Goal: Task Accomplishment & Management: Use online tool/utility

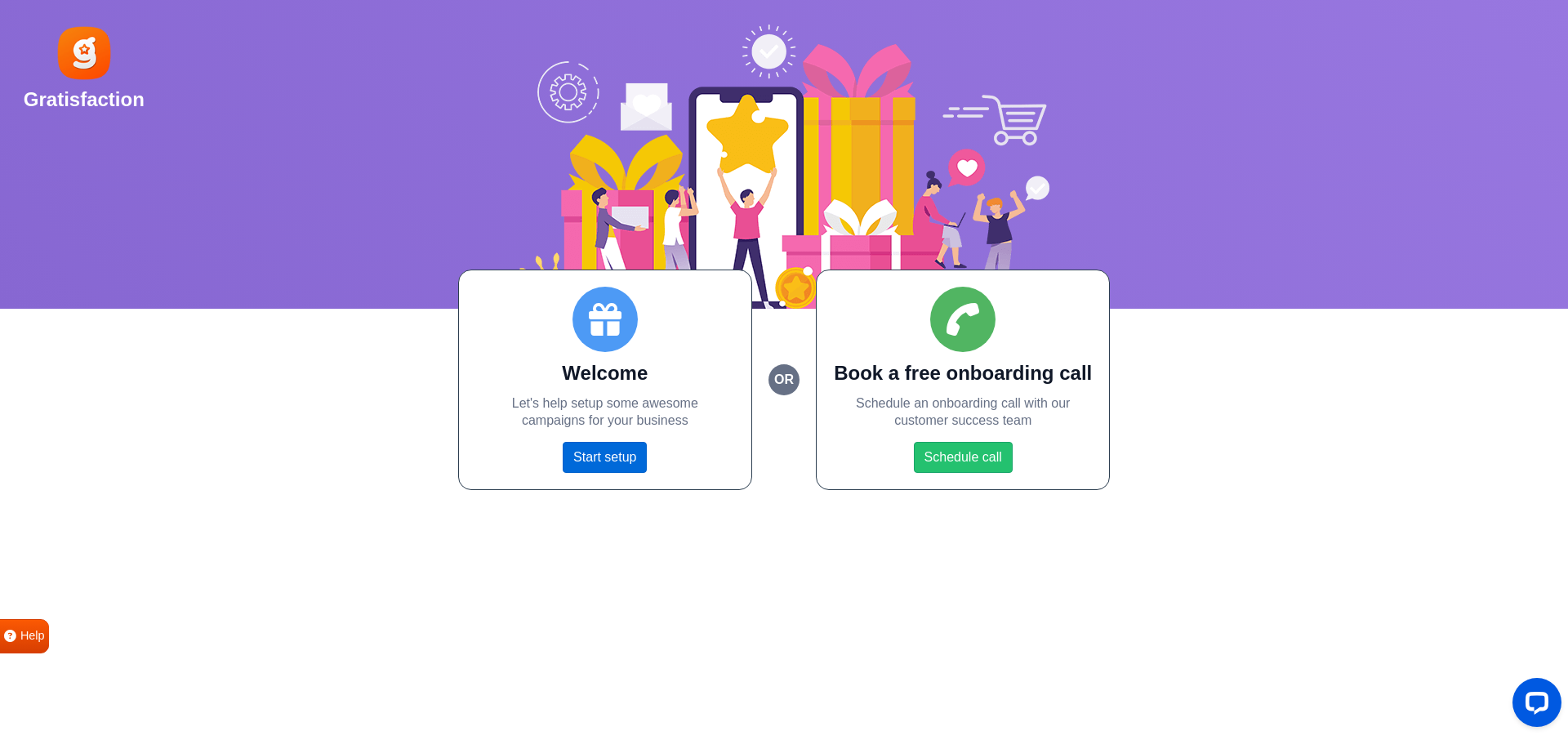
click at [596, 459] on link "Start setup" at bounding box center [604, 457] width 84 height 31
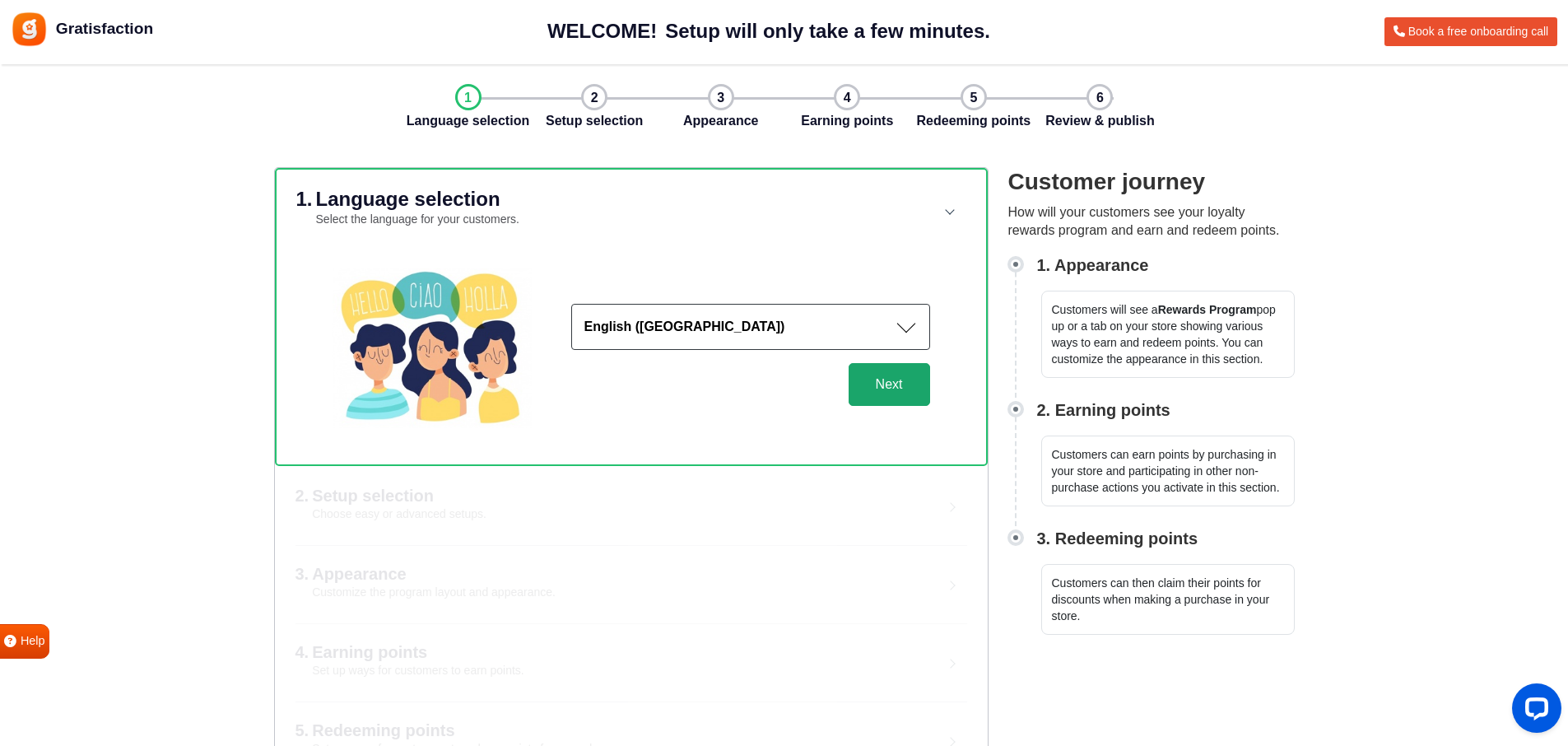
click at [896, 390] on button "Next" at bounding box center [889, 385] width 81 height 43
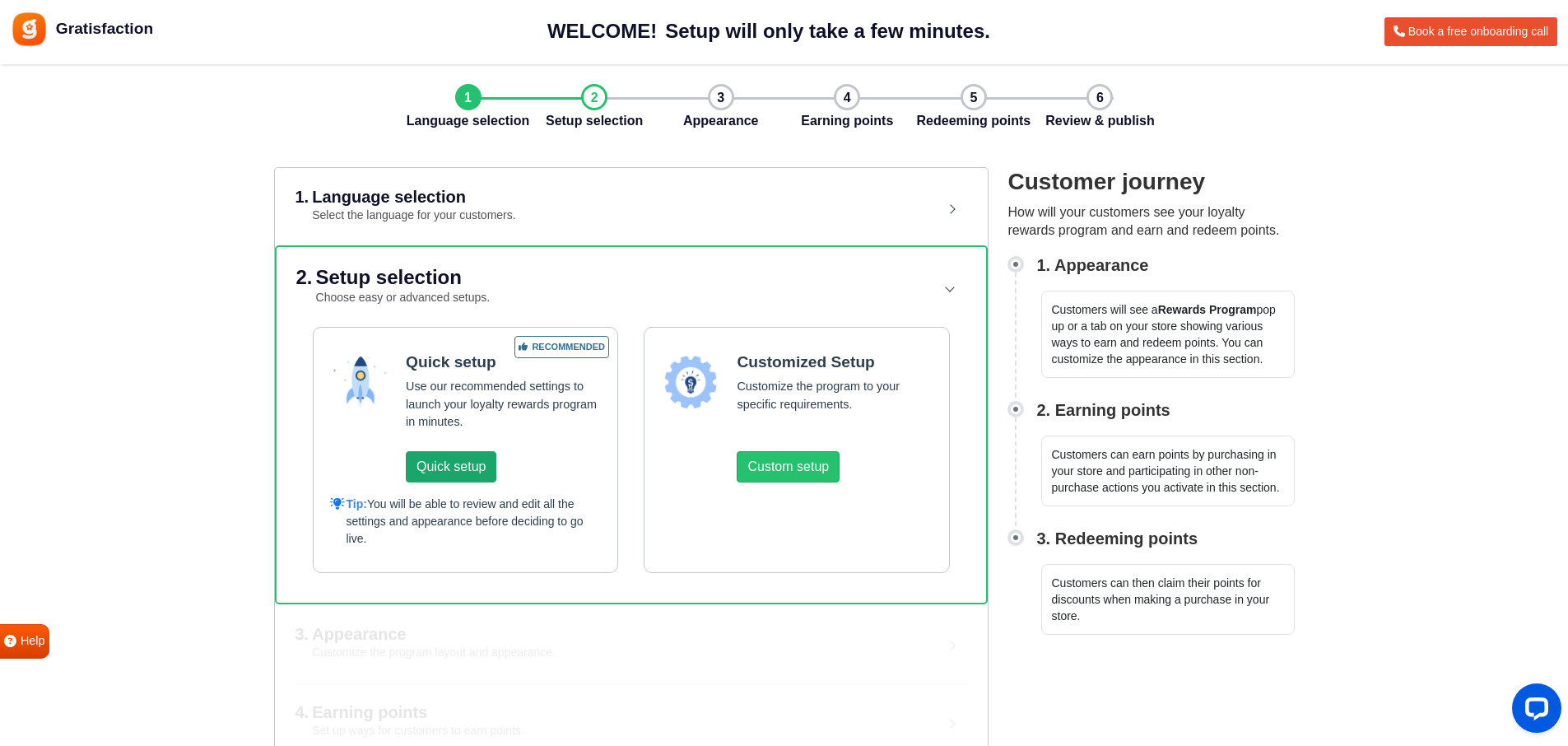
click at [444, 464] on button "Quick setup" at bounding box center [451, 467] width 91 height 32
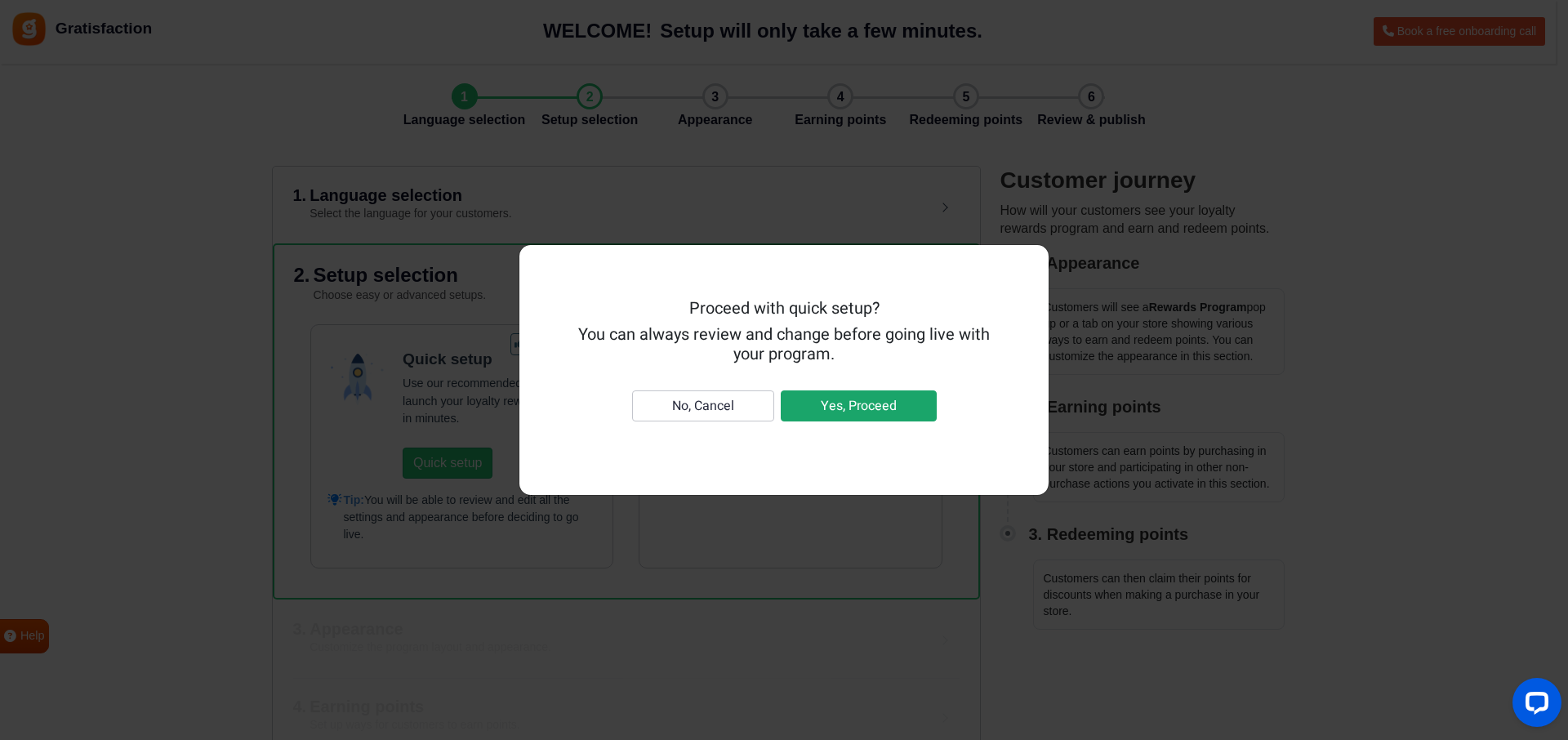
click at [826, 405] on button "Yes, Proceed" at bounding box center [859, 406] width 156 height 31
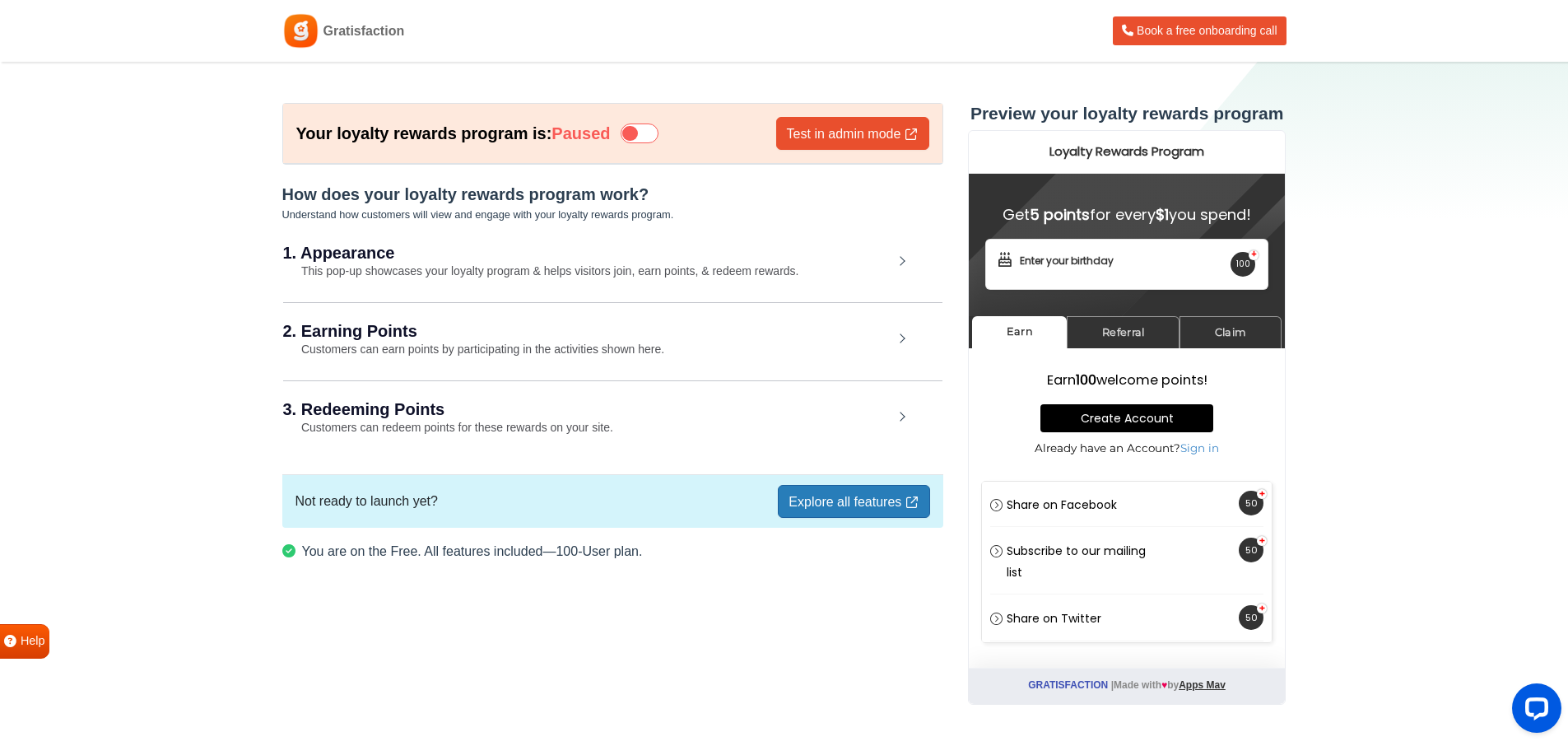
click at [638, 133] on icon at bounding box center [640, 133] width 38 height 20
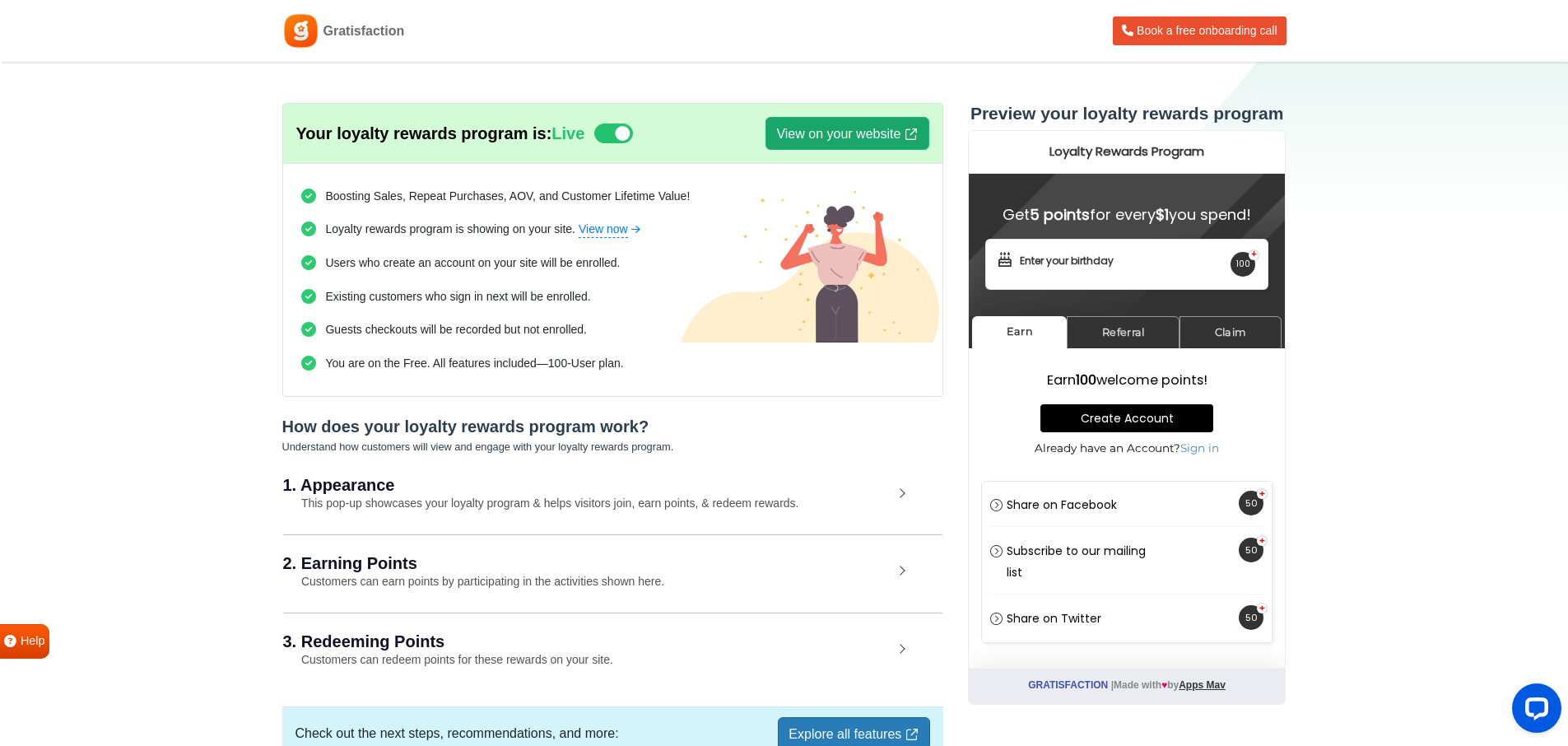
click at [788, 140] on link "View on your website" at bounding box center [847, 134] width 163 height 33
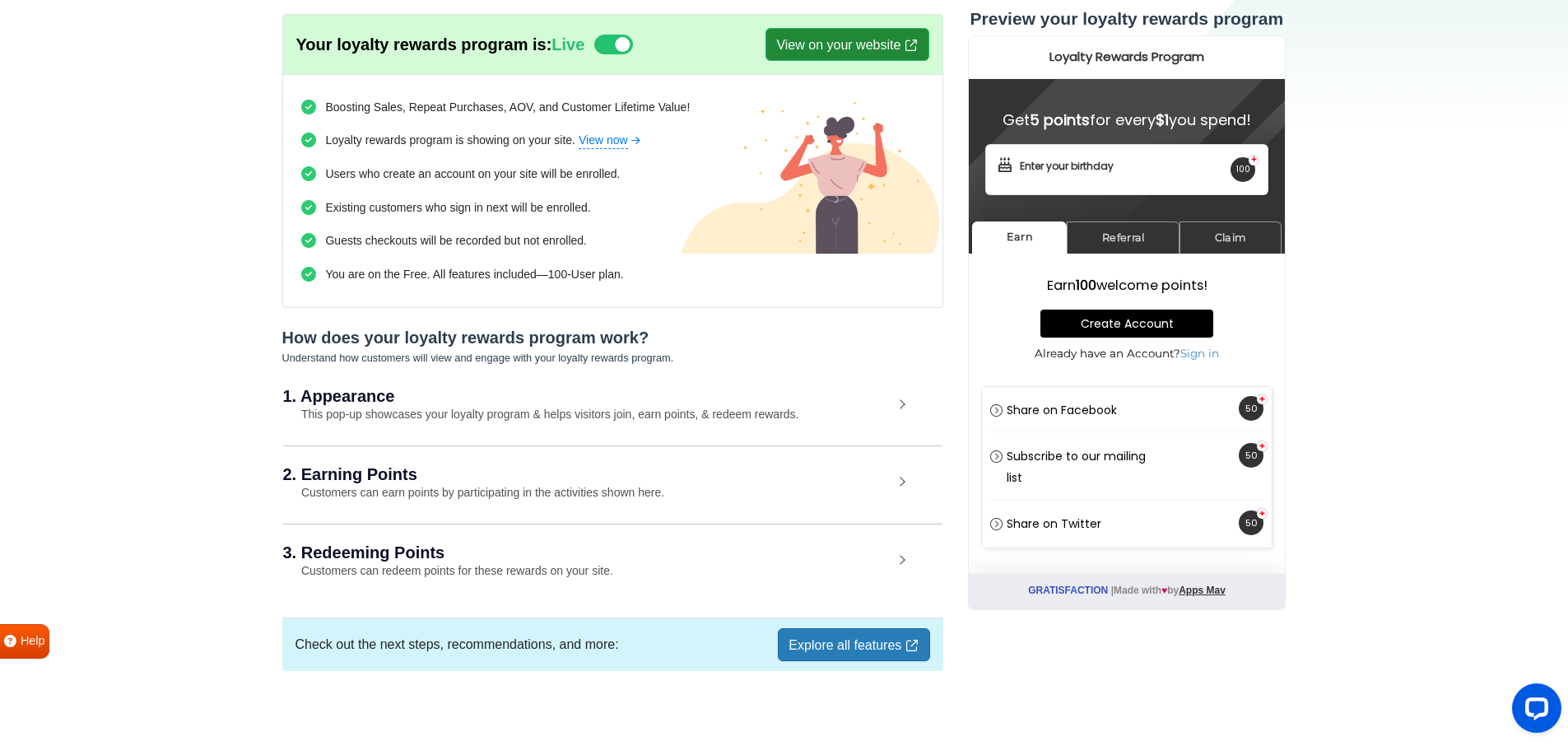
scroll to position [96, 0]
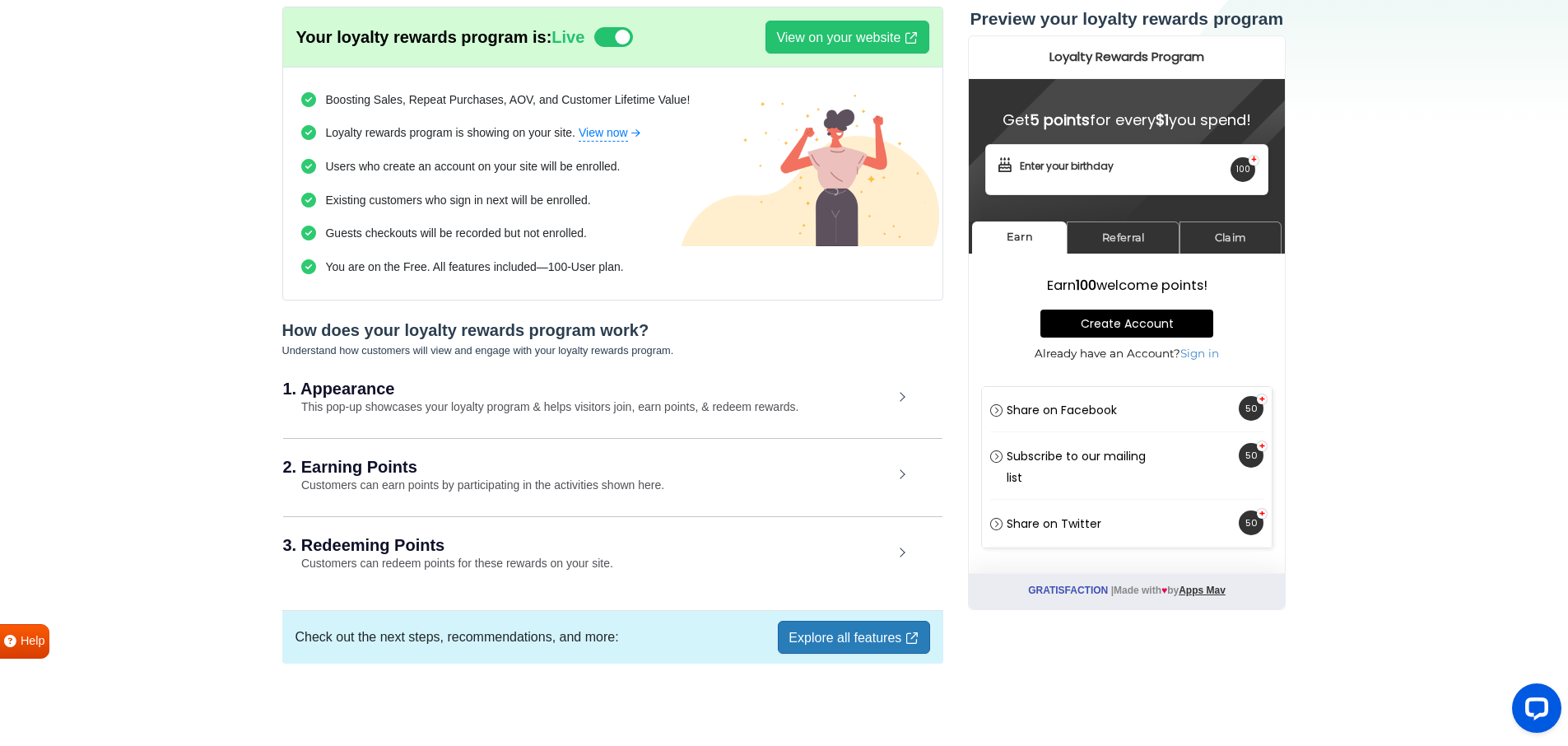
click at [504, 396] on div "1. Appearance This pop-up showcases your loyalty program & helps visitors join,…" at bounding box center [613, 398] width 659 height 75
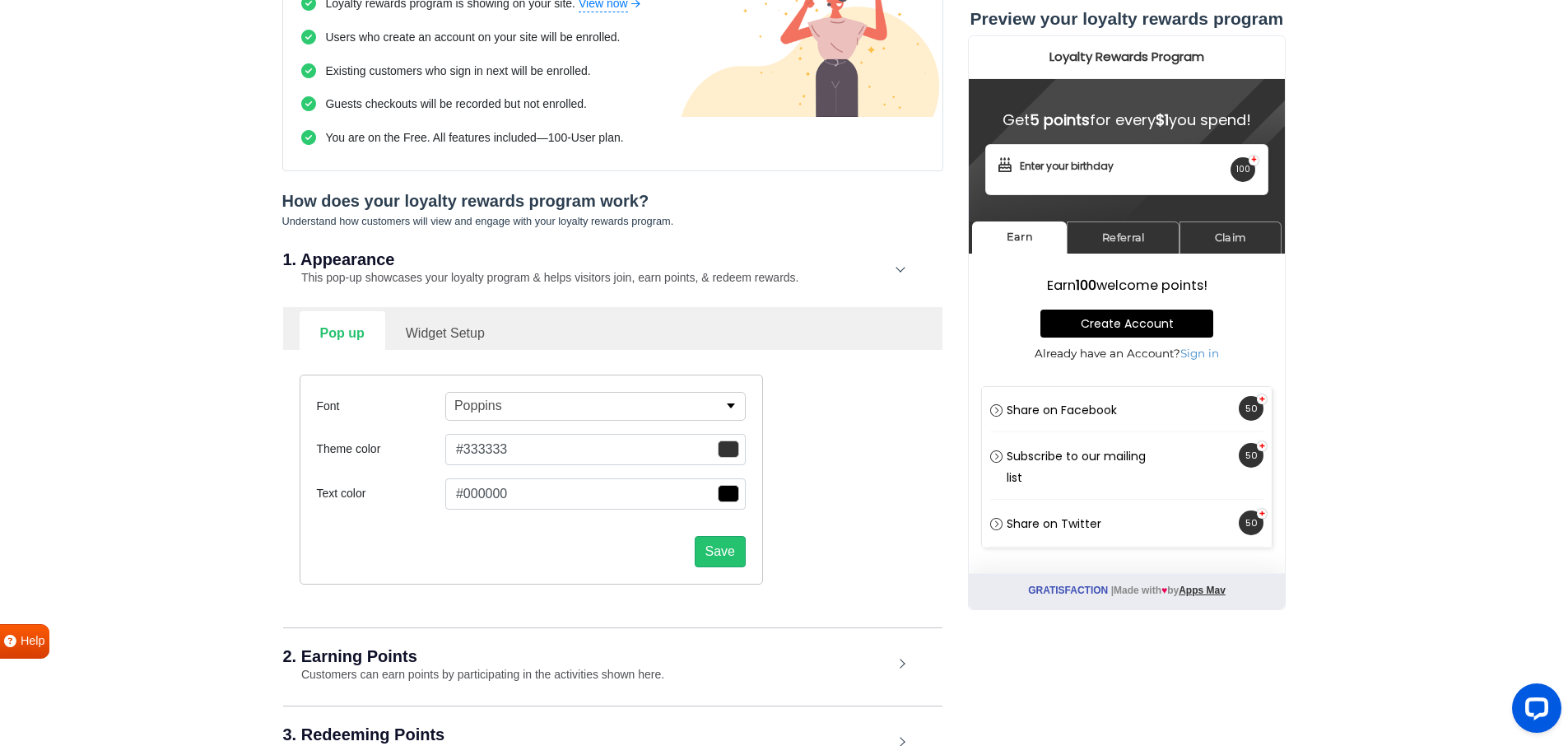
scroll to position [322, 0]
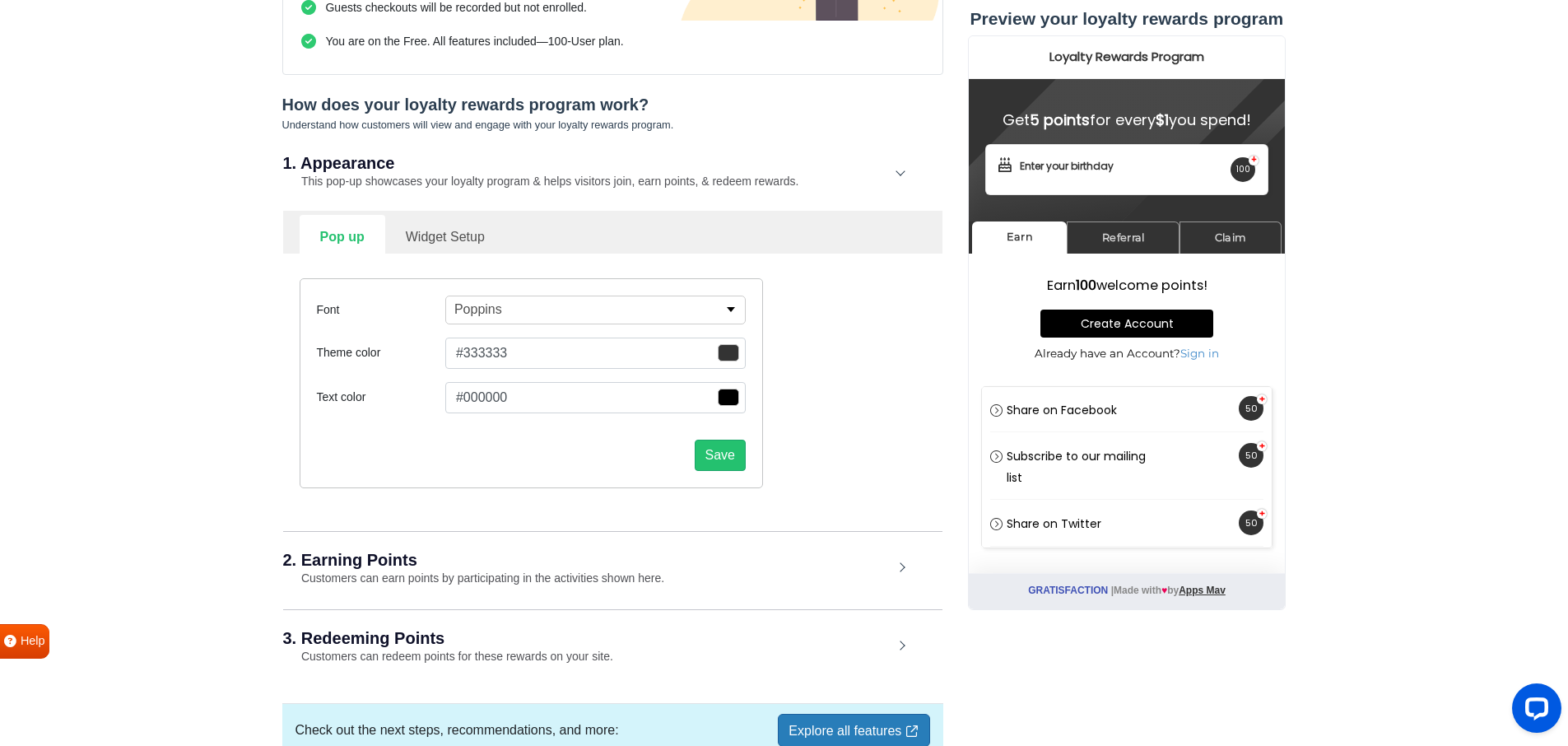
click at [445, 231] on link "Widget Setup" at bounding box center [445, 235] width 120 height 40
select select "right"
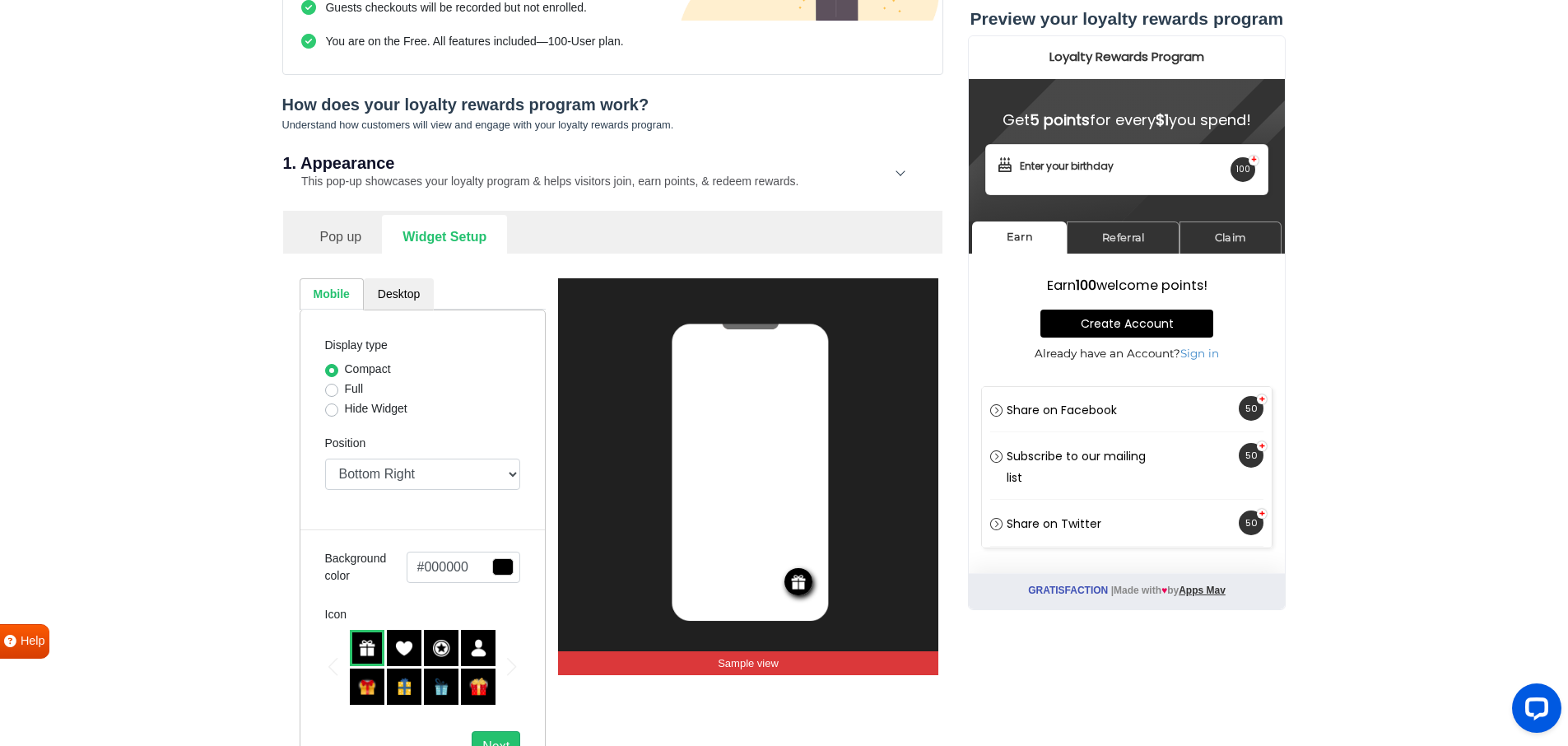
click at [345, 390] on label "Full" at bounding box center [355, 389] width 19 height 17
click at [330, 390] on input "Full" at bounding box center [331, 388] width 13 height 16
radio input "true"
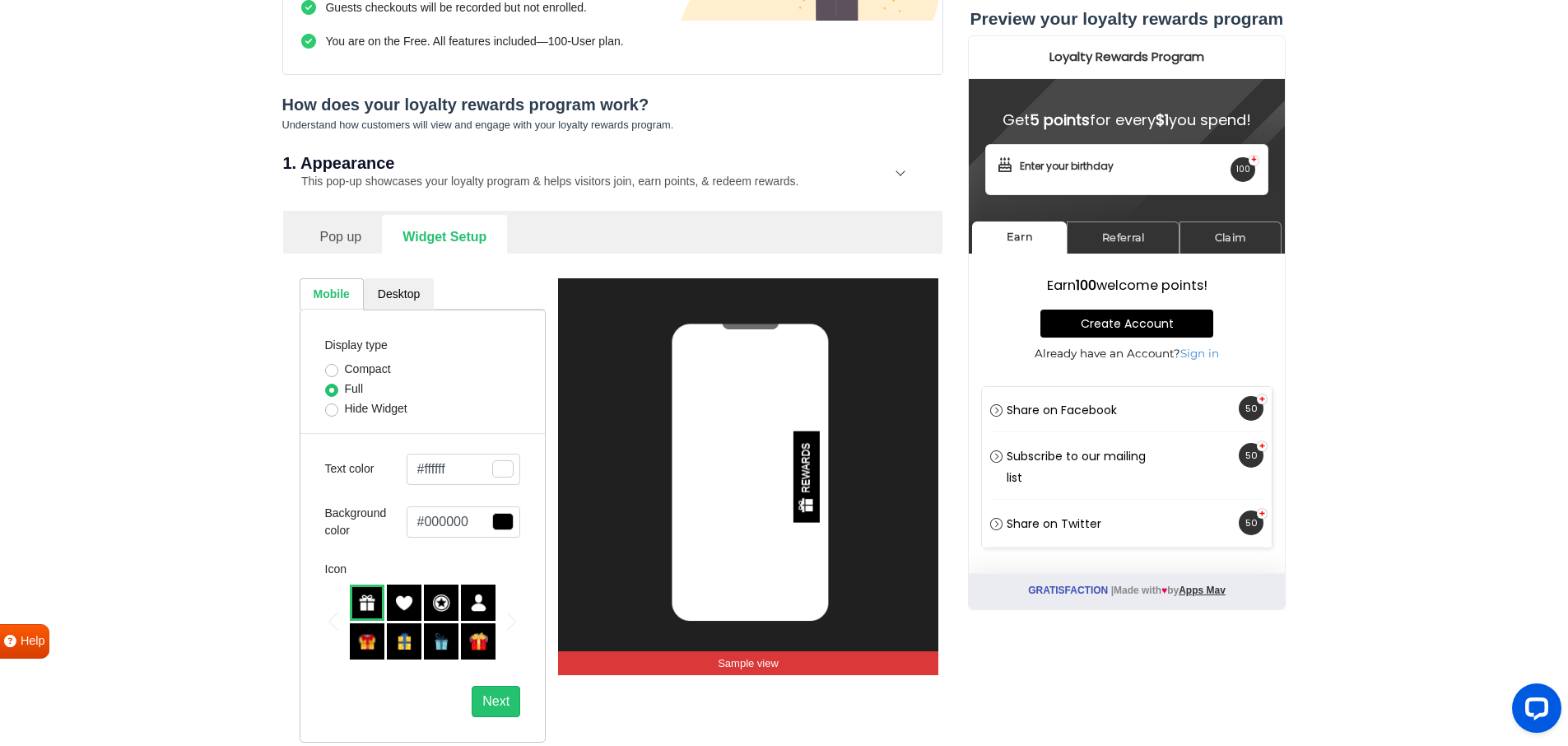
click at [345, 392] on label "Full" at bounding box center [355, 389] width 19 height 17
click at [332, 392] on input "Full" at bounding box center [331, 388] width 13 height 16
click at [345, 409] on label "Hide Widget" at bounding box center [376, 409] width 63 height 17
click at [334, 409] on input "Hide Widget" at bounding box center [331, 408] width 13 height 16
radio input "true"
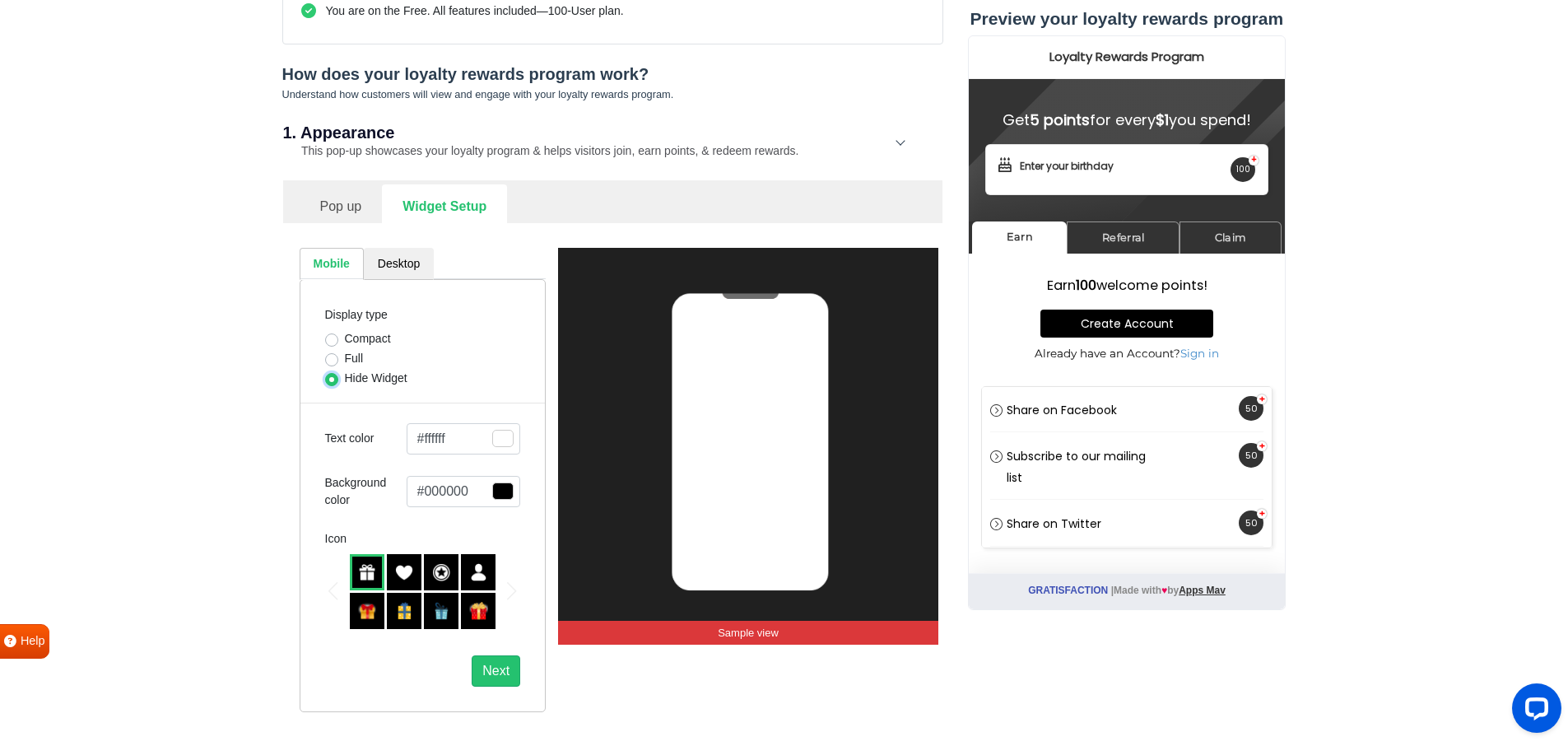
scroll to position [524, 0]
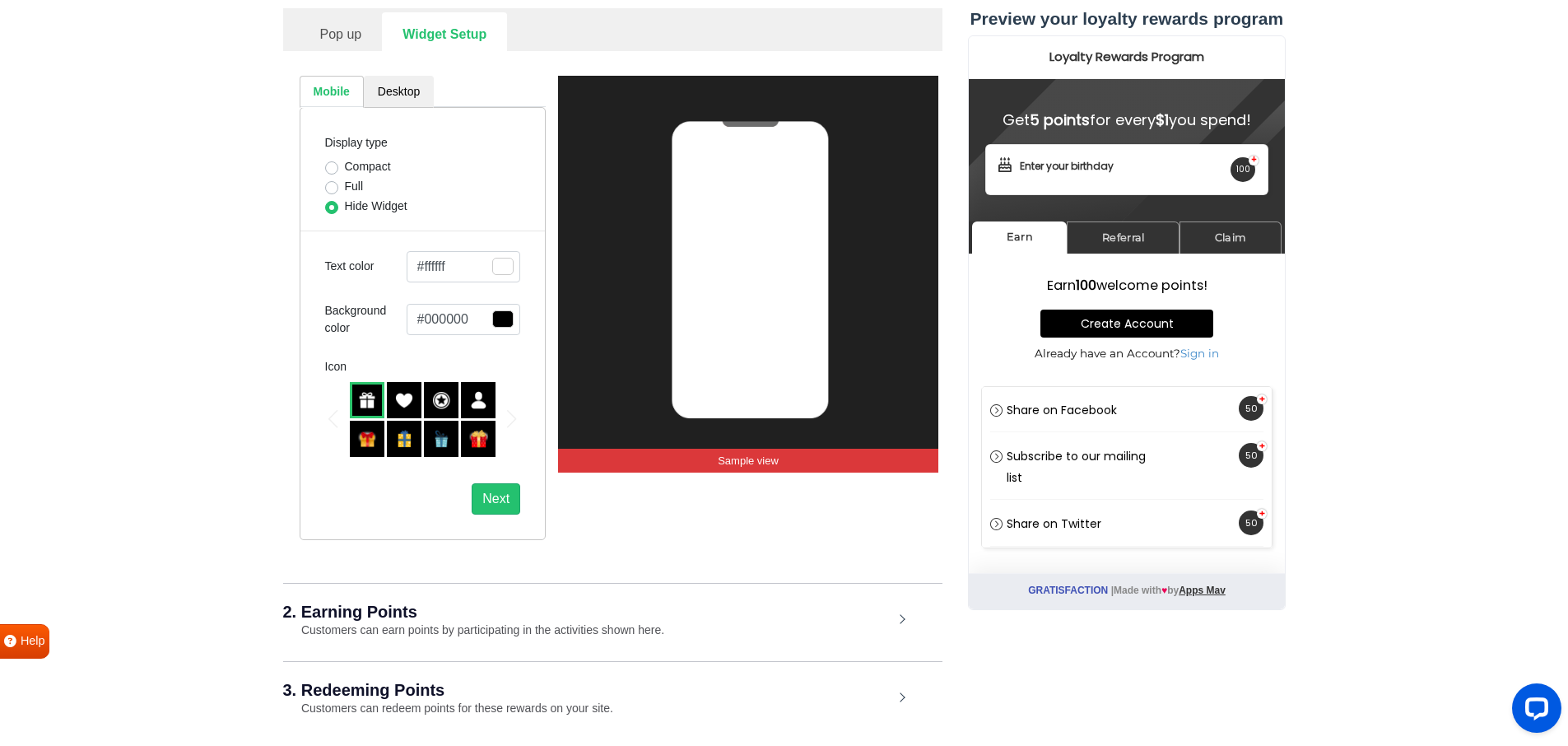
click at [345, 165] on label "Compact" at bounding box center [368, 167] width 46 height 17
click at [332, 165] on input "Compact" at bounding box center [331, 166] width 13 height 16
radio input "true"
select select "right"
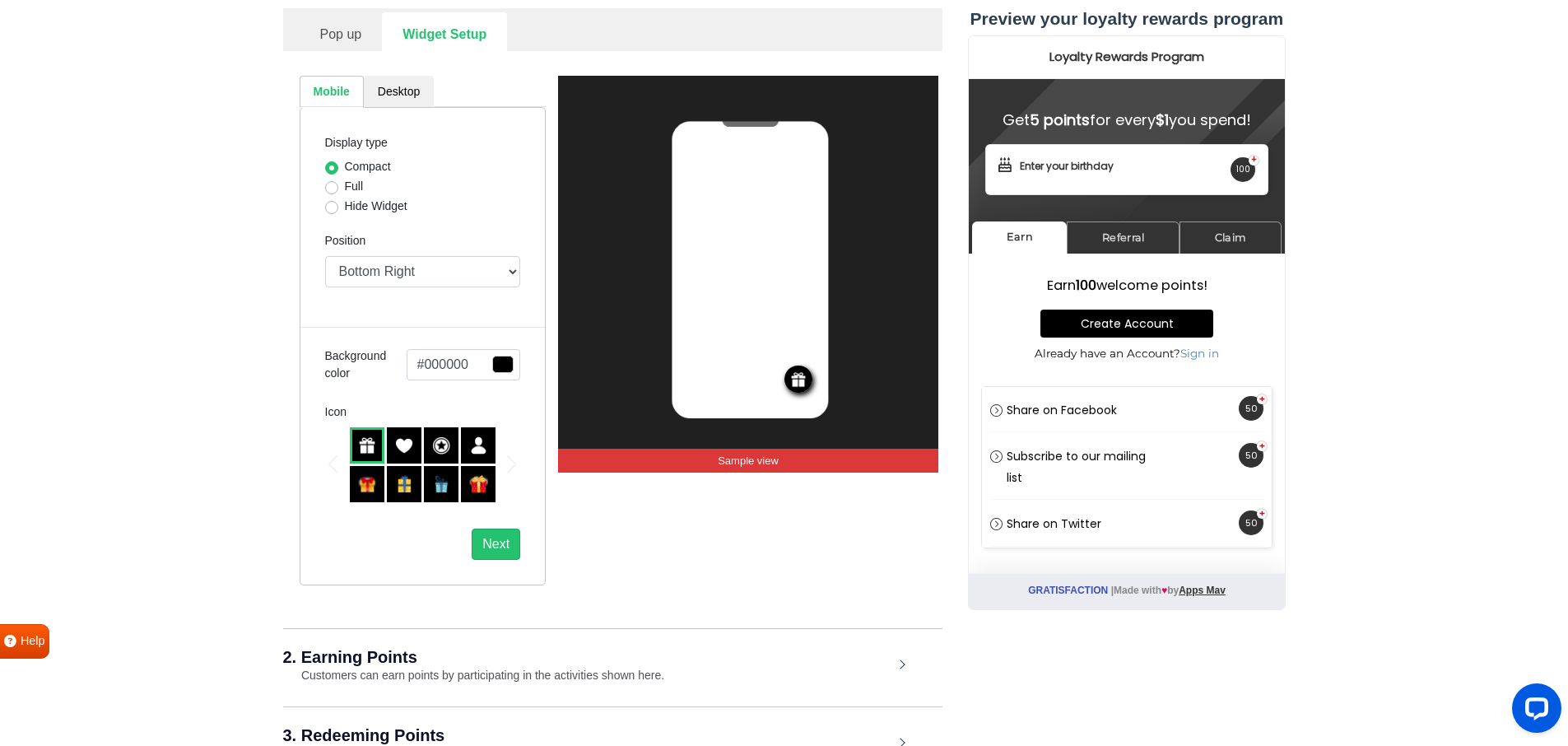
click at [345, 183] on label "Full" at bounding box center [355, 187] width 19 height 17
click at [332, 183] on input "Full" at bounding box center [331, 186] width 13 height 16
radio input "true"
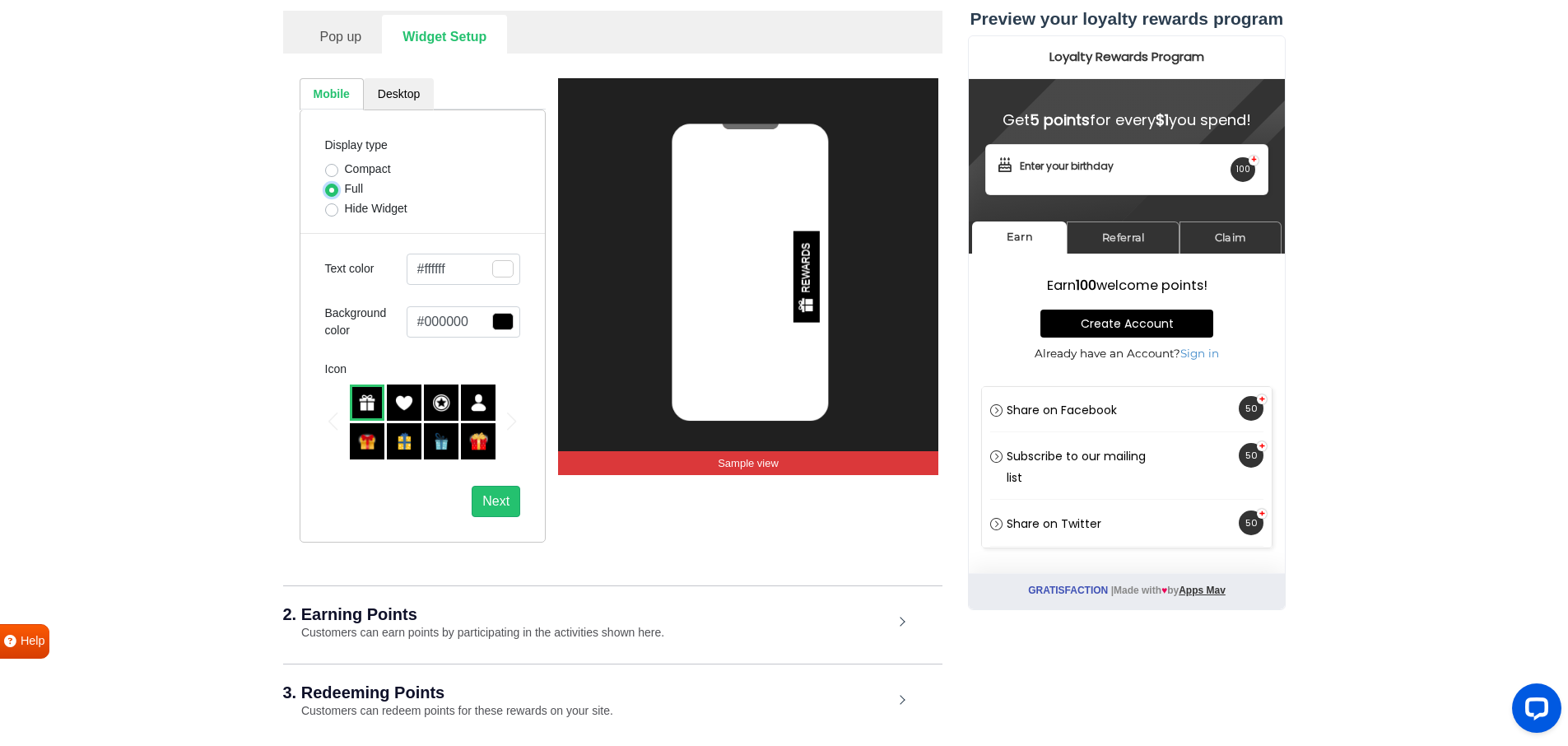
scroll to position [522, 0]
click at [398, 99] on link "Desktop" at bounding box center [399, 94] width 70 height 32
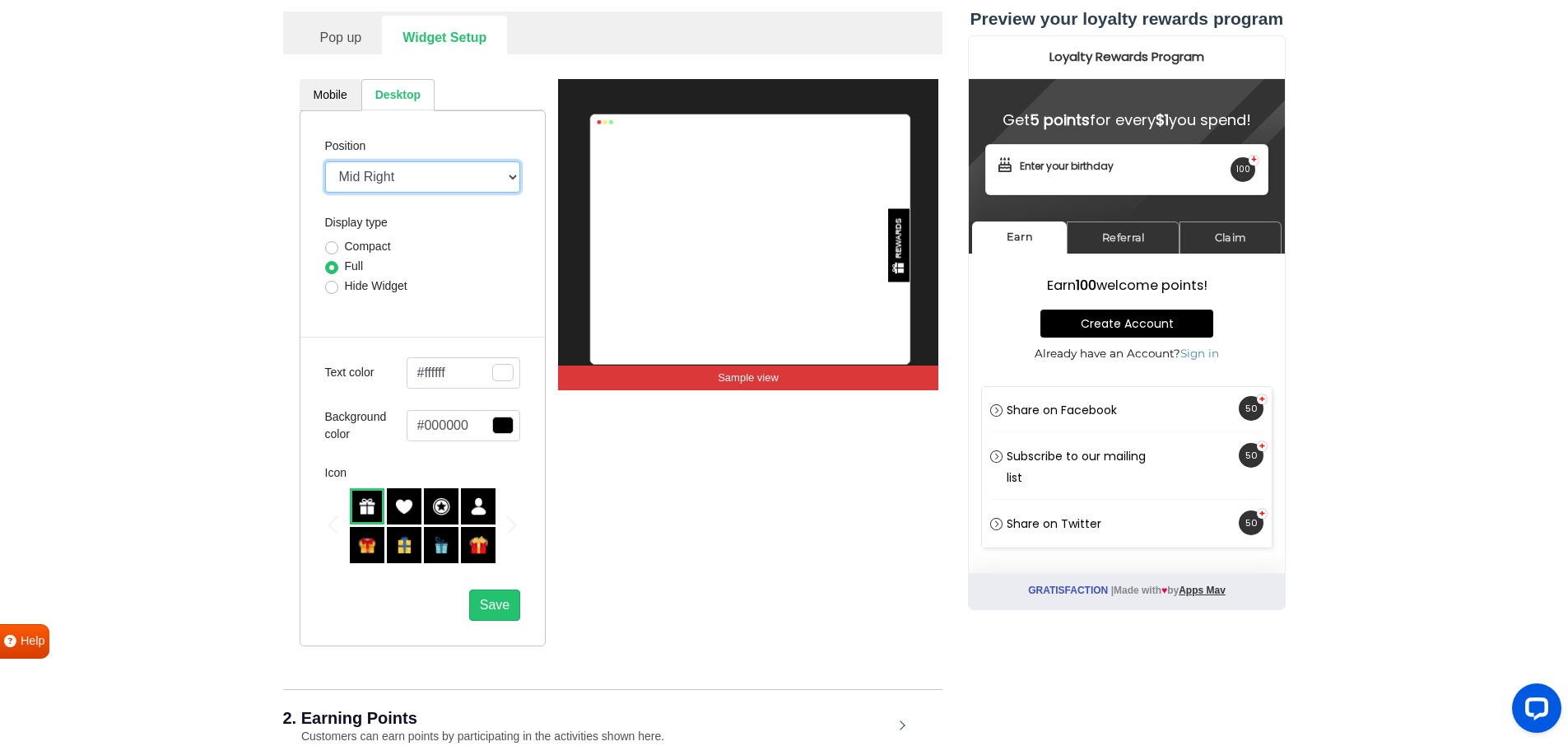
click at [398, 182] on select "Mid Right Mid Left Top Bar Top Left Top Right Top Center Bottom Bar Bottom Left…" at bounding box center [423, 176] width 196 height 32
select select "top-bar"
click at [325, 161] on select "Mid Right Mid Left Top Bar Top Left Top Right Top Center Bottom Bar Bottom Left…" at bounding box center [423, 176] width 196 height 32
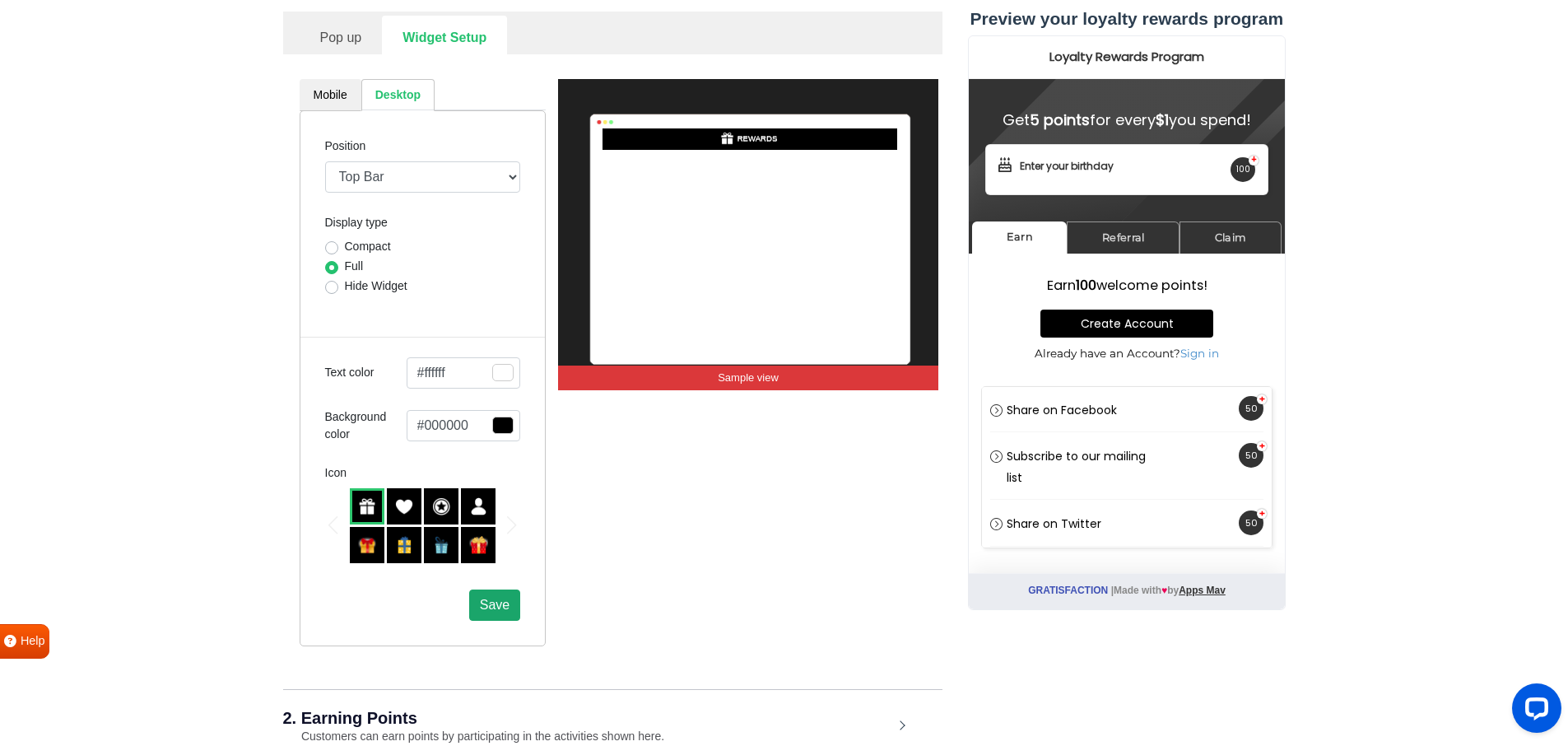
click at [504, 606] on span "Save" at bounding box center [494, 605] width 30 height 14
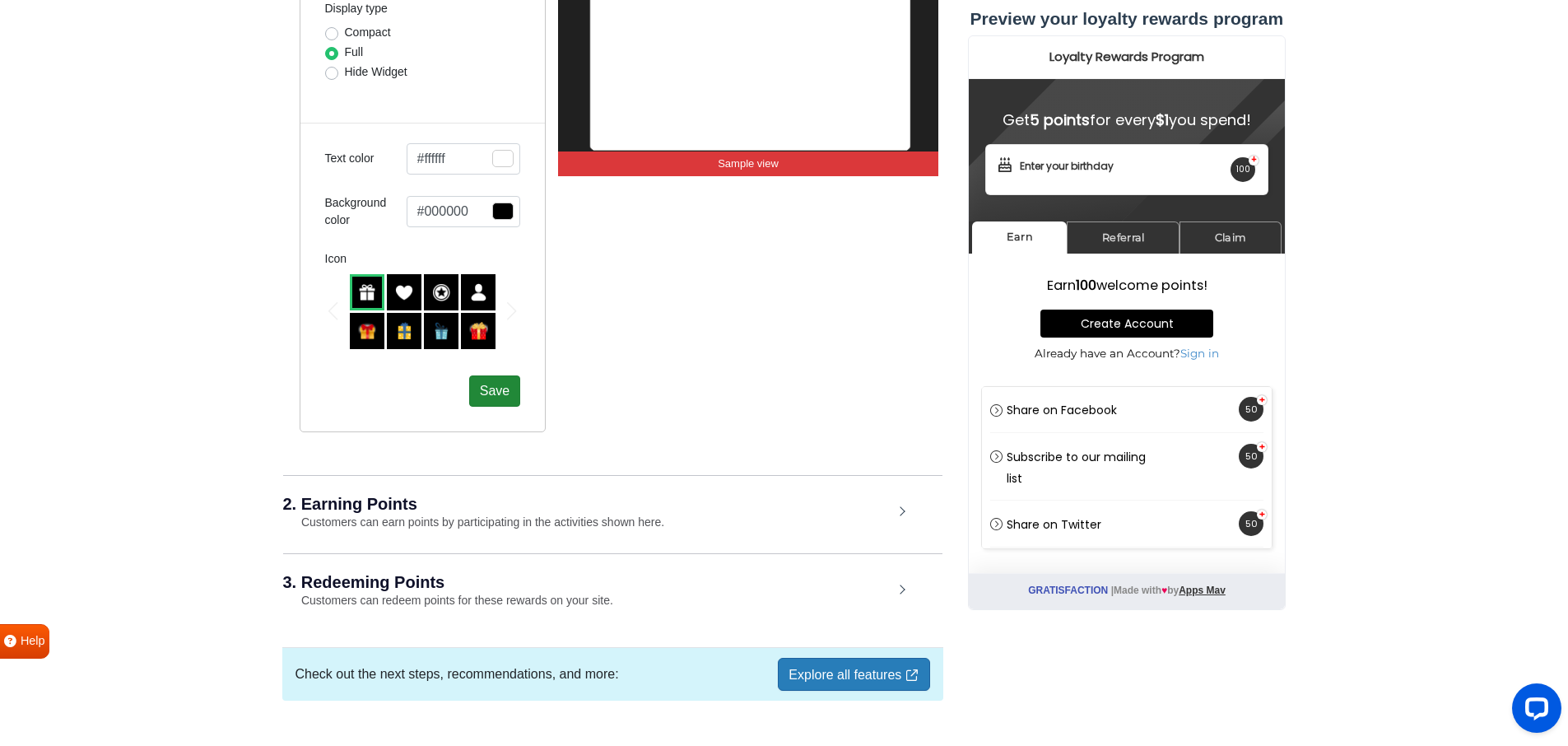
scroll to position [773, 0]
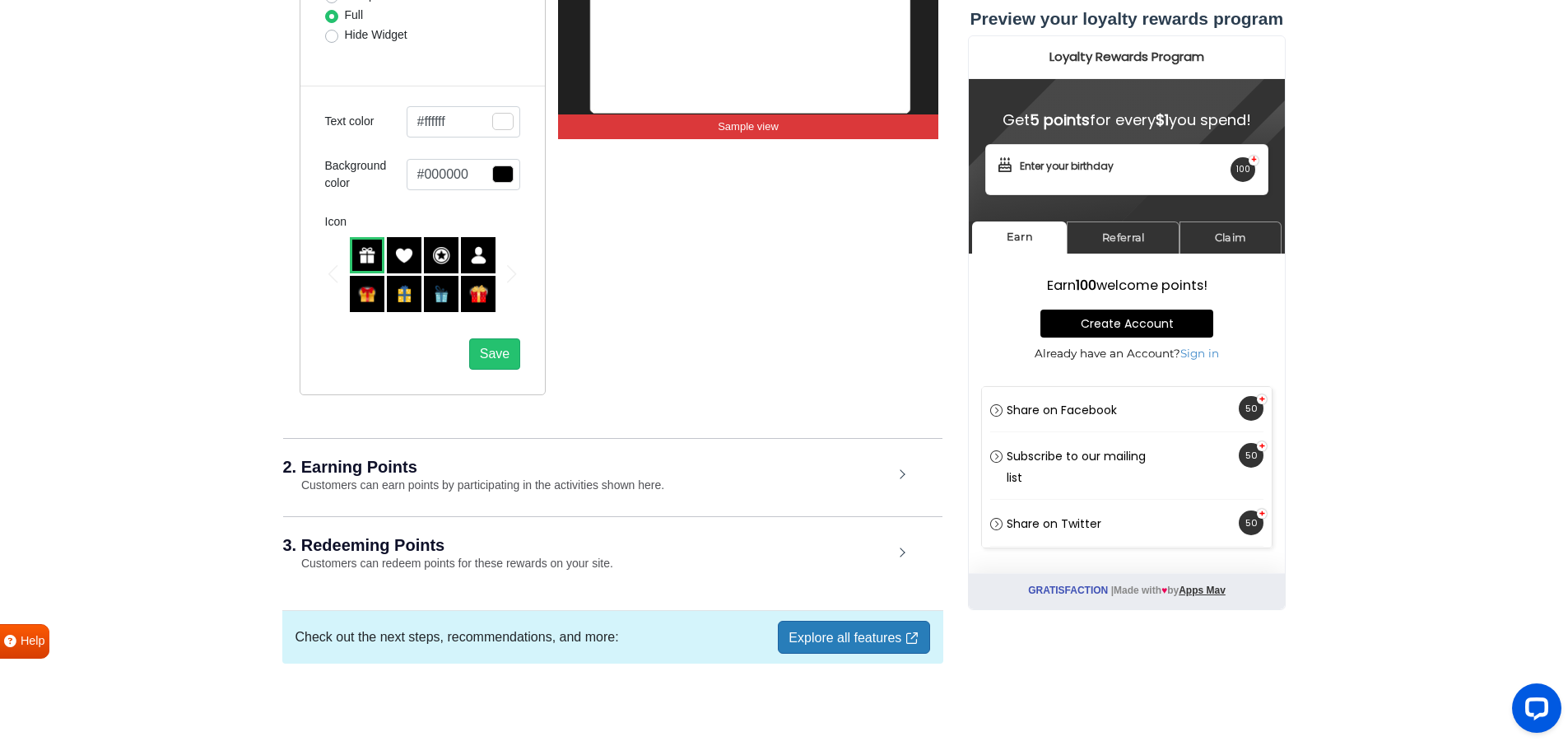
click at [826, 638] on link "Explore all features" at bounding box center [853, 637] width 152 height 33
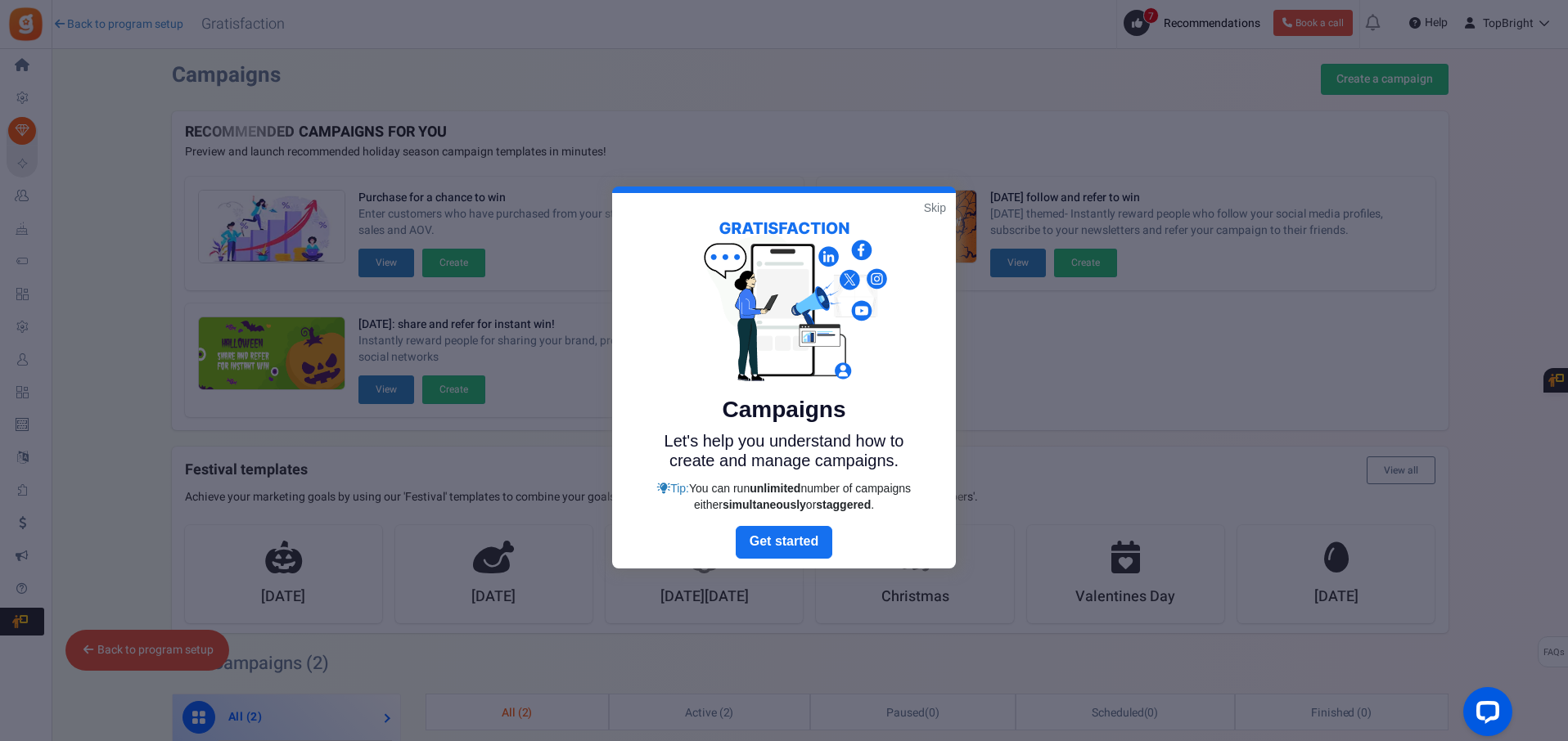
click at [940, 209] on link "Skip" at bounding box center [935, 208] width 22 height 16
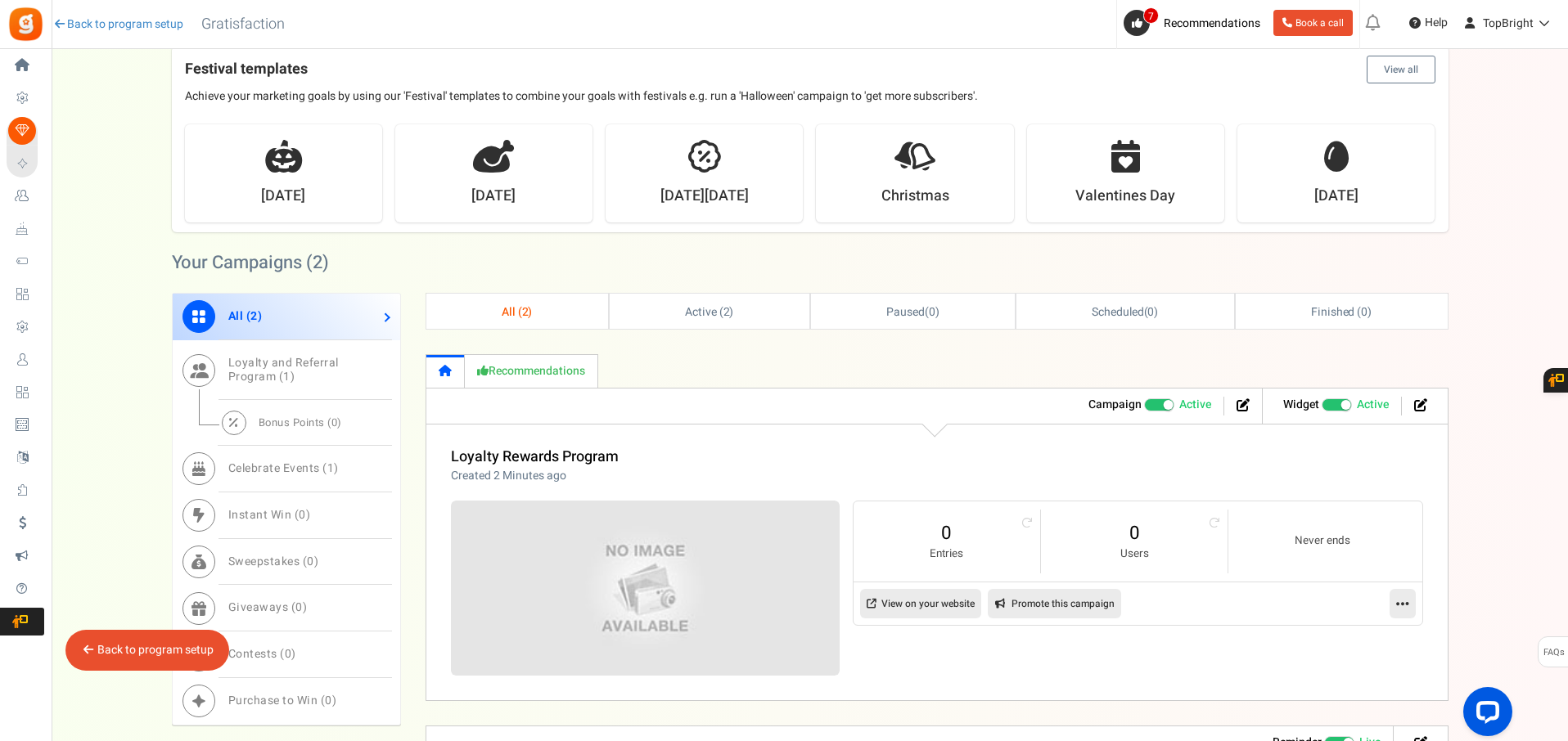
scroll to position [474, 0]
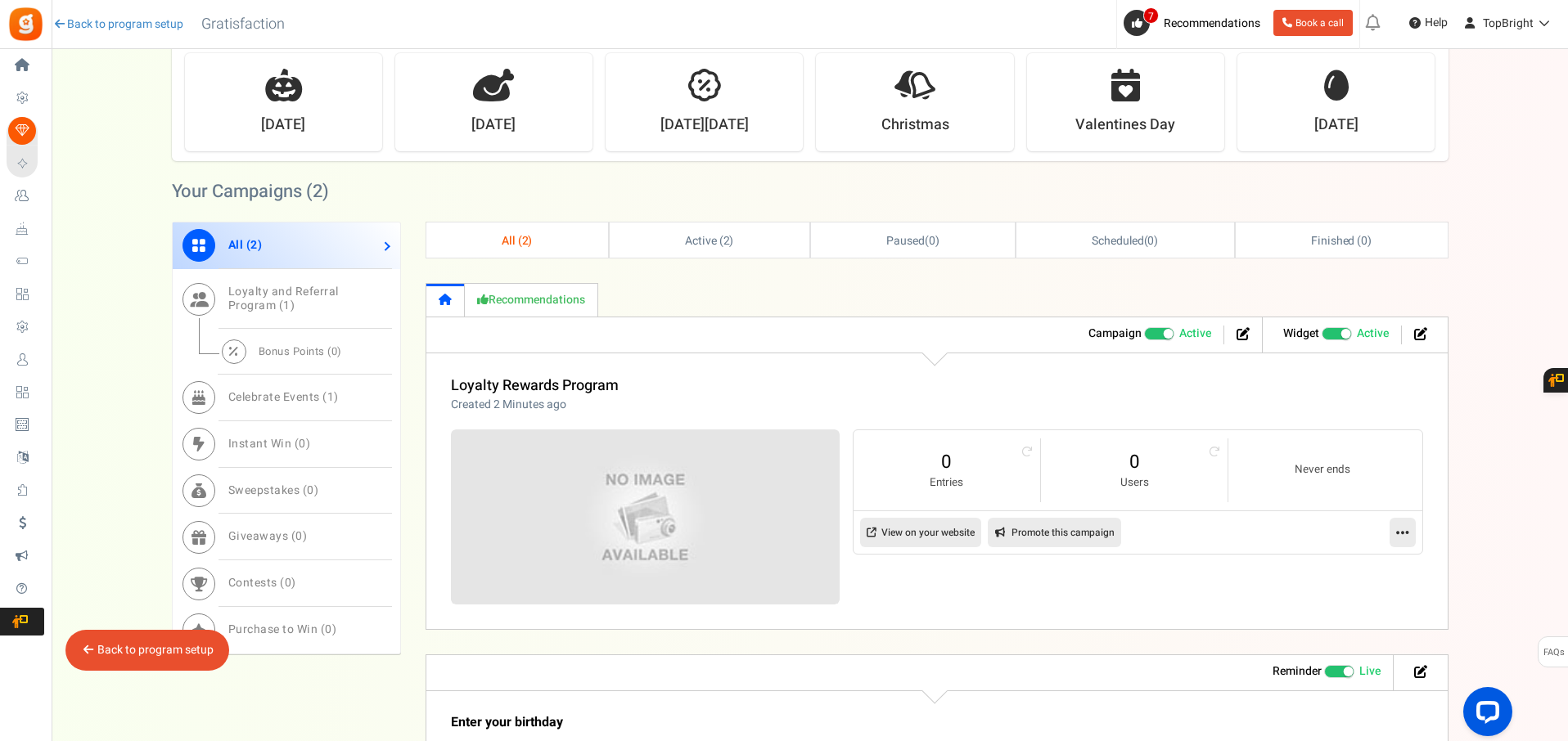
click at [528, 242] on span "All ( 2 )" at bounding box center [517, 241] width 31 height 17
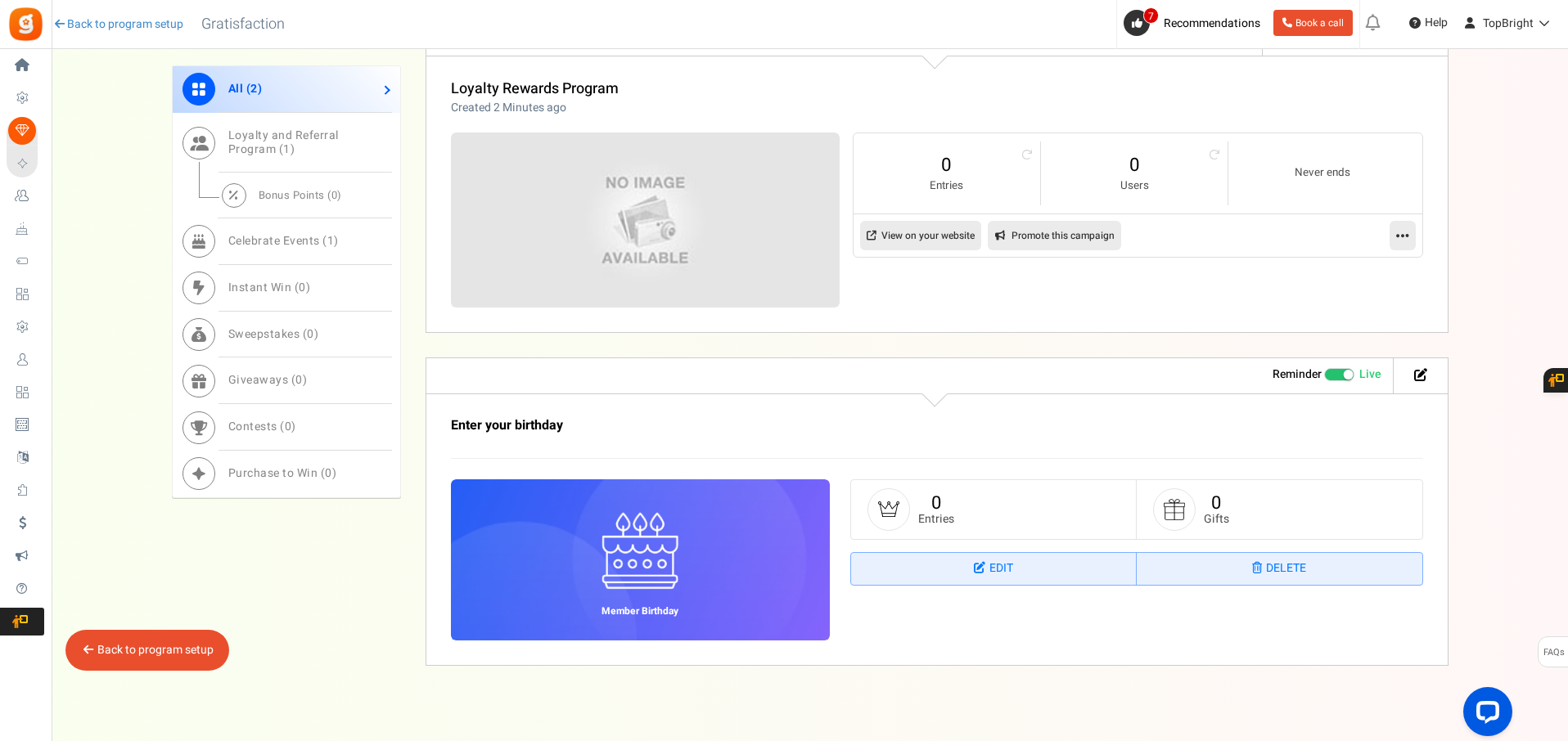
scroll to position [785, 0]
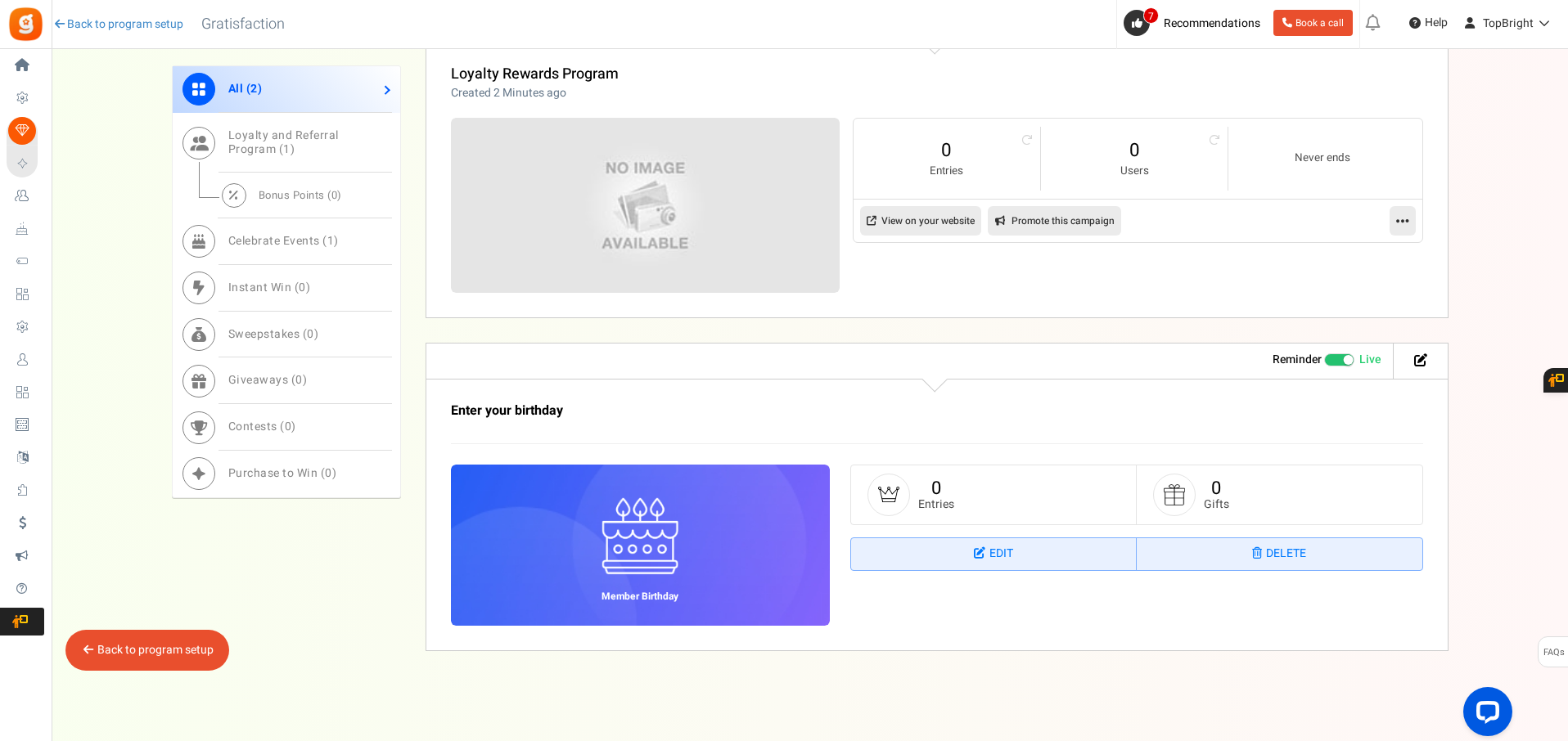
click at [1331, 363] on span at bounding box center [1339, 359] width 31 height 13
click at [1324, 363] on input "Live Paused" at bounding box center [1324, 360] width 0 height 10
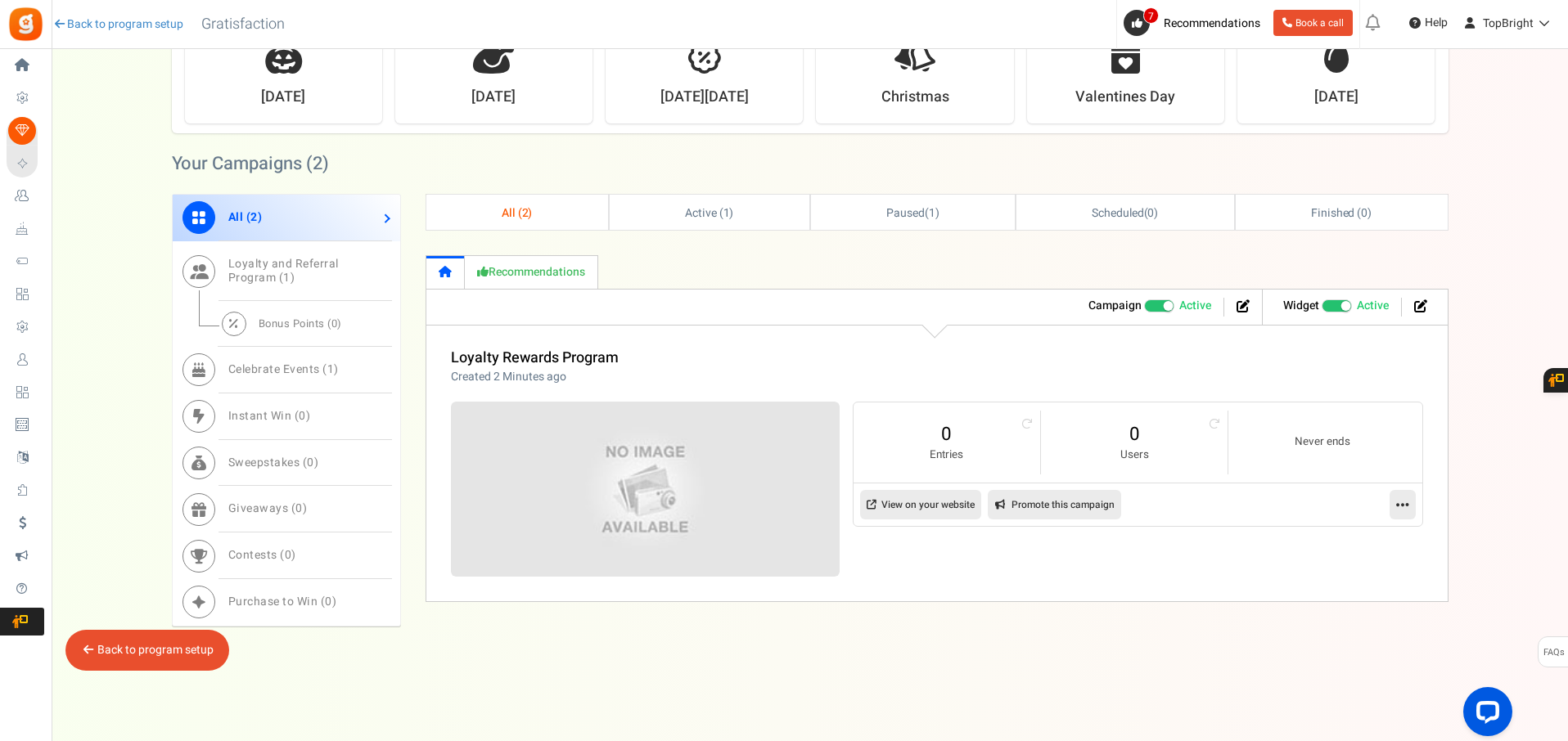
scroll to position [501, 0]
click at [1402, 503] on icon at bounding box center [1402, 504] width 13 height 14
click at [1338, 547] on link "Edit" at bounding box center [1350, 544] width 121 height 31
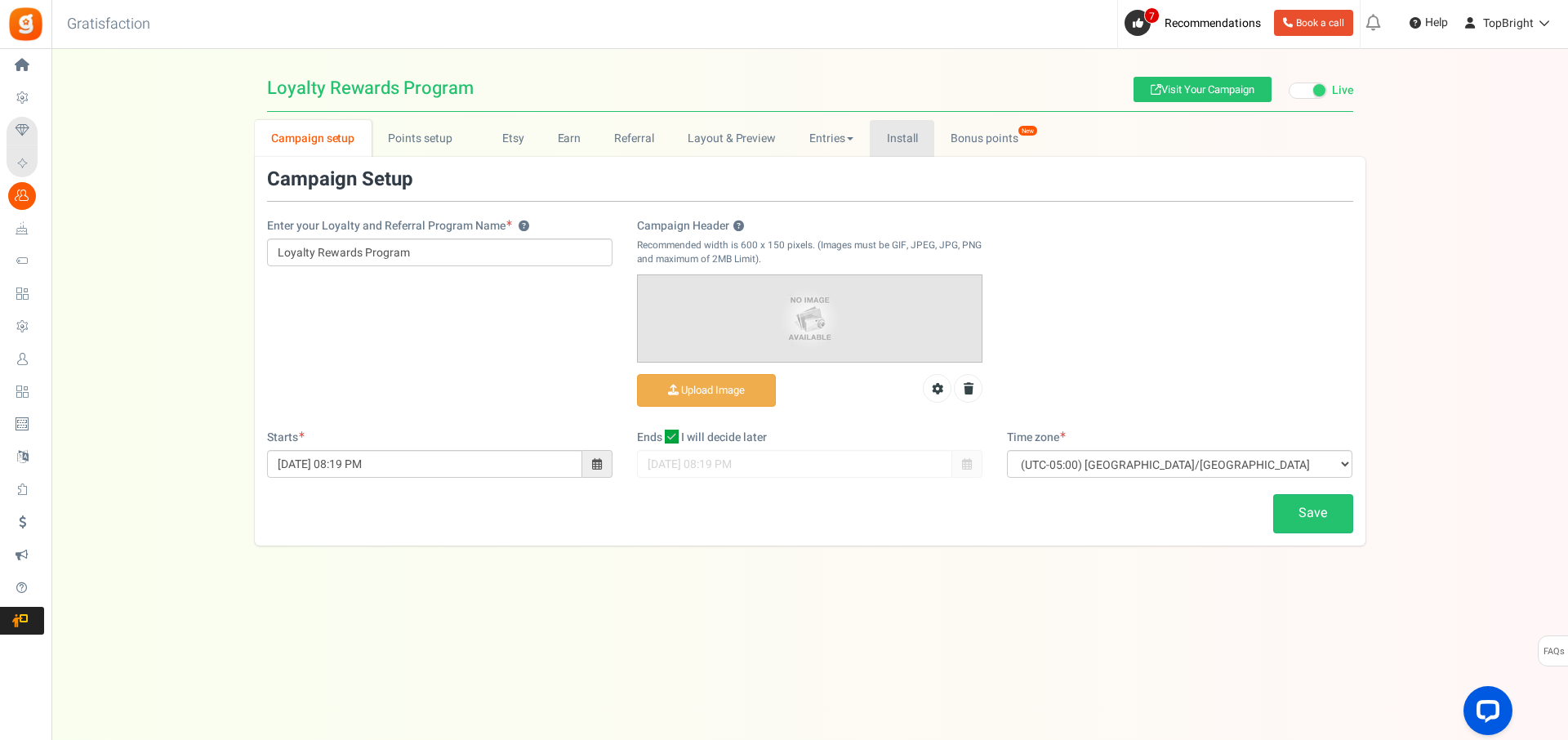
click at [898, 144] on link "Install" at bounding box center [902, 138] width 65 height 37
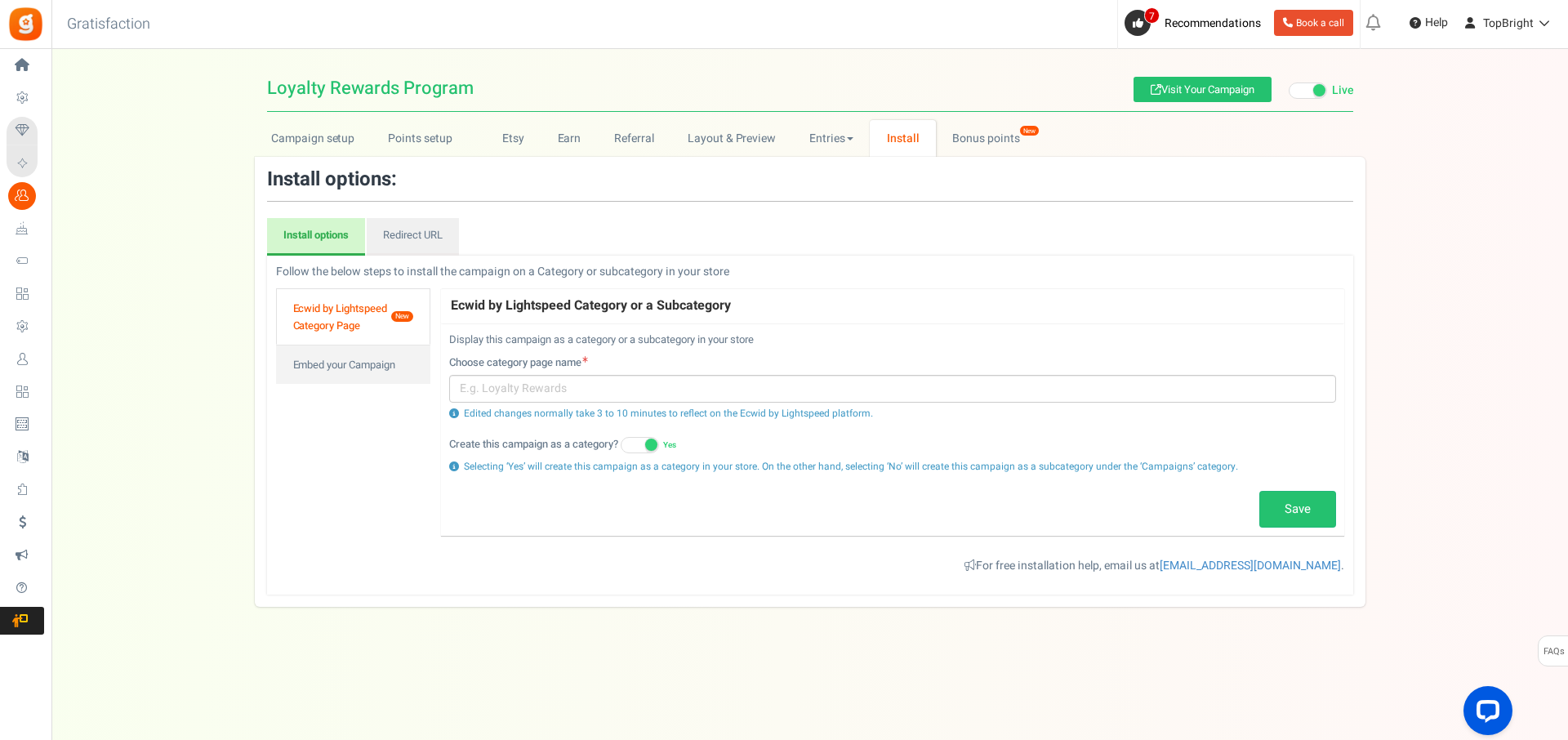
click at [372, 316] on link "Ecwid by Lightspeed Category Page New" at bounding box center [353, 316] width 155 height 56
click at [353, 314] on link "Ecwid by Lightspeed Category Page New" at bounding box center [353, 316] width 155 height 56
click at [403, 313] on span "New" at bounding box center [402, 316] width 23 height 10
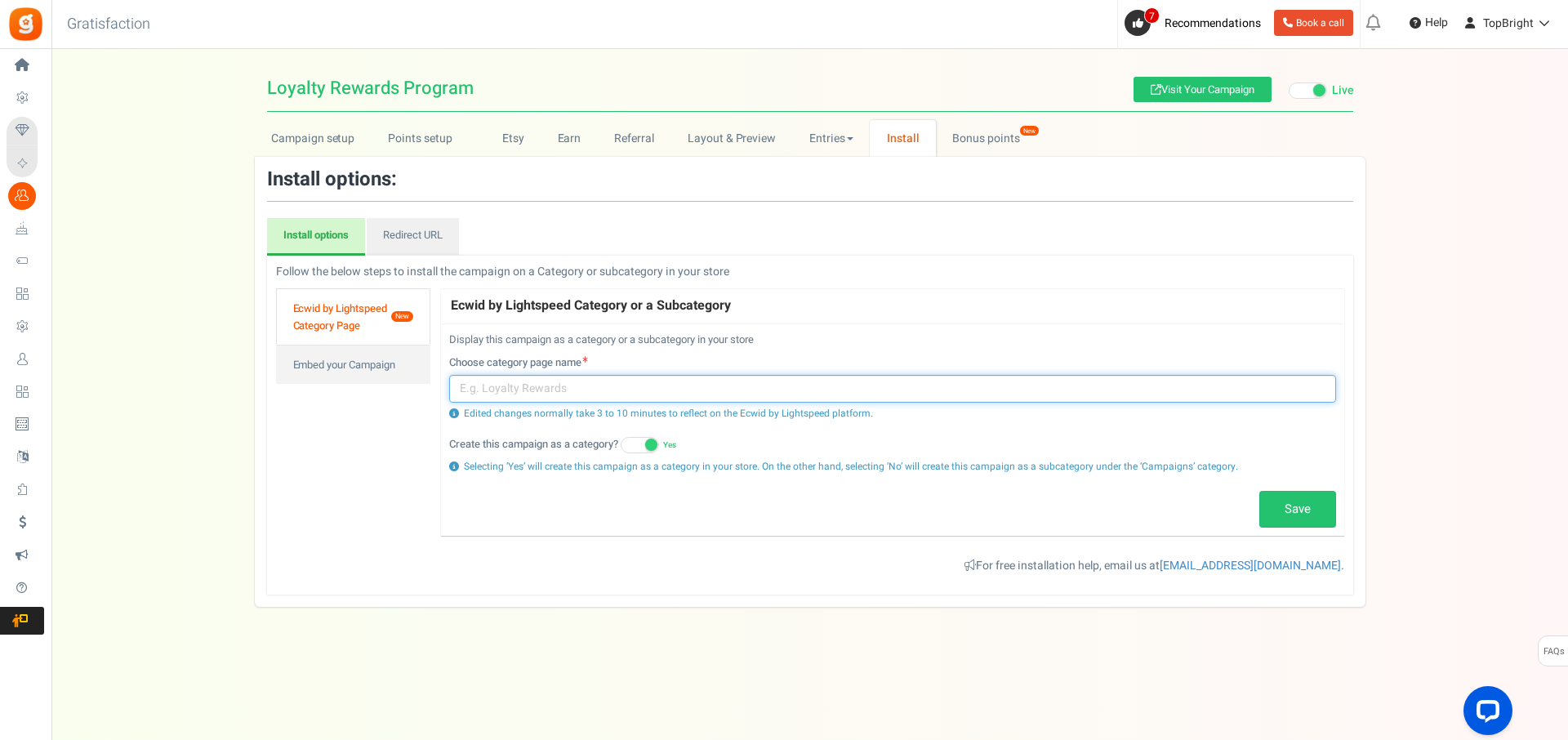
click at [584, 386] on input "text" at bounding box center [893, 388] width 887 height 28
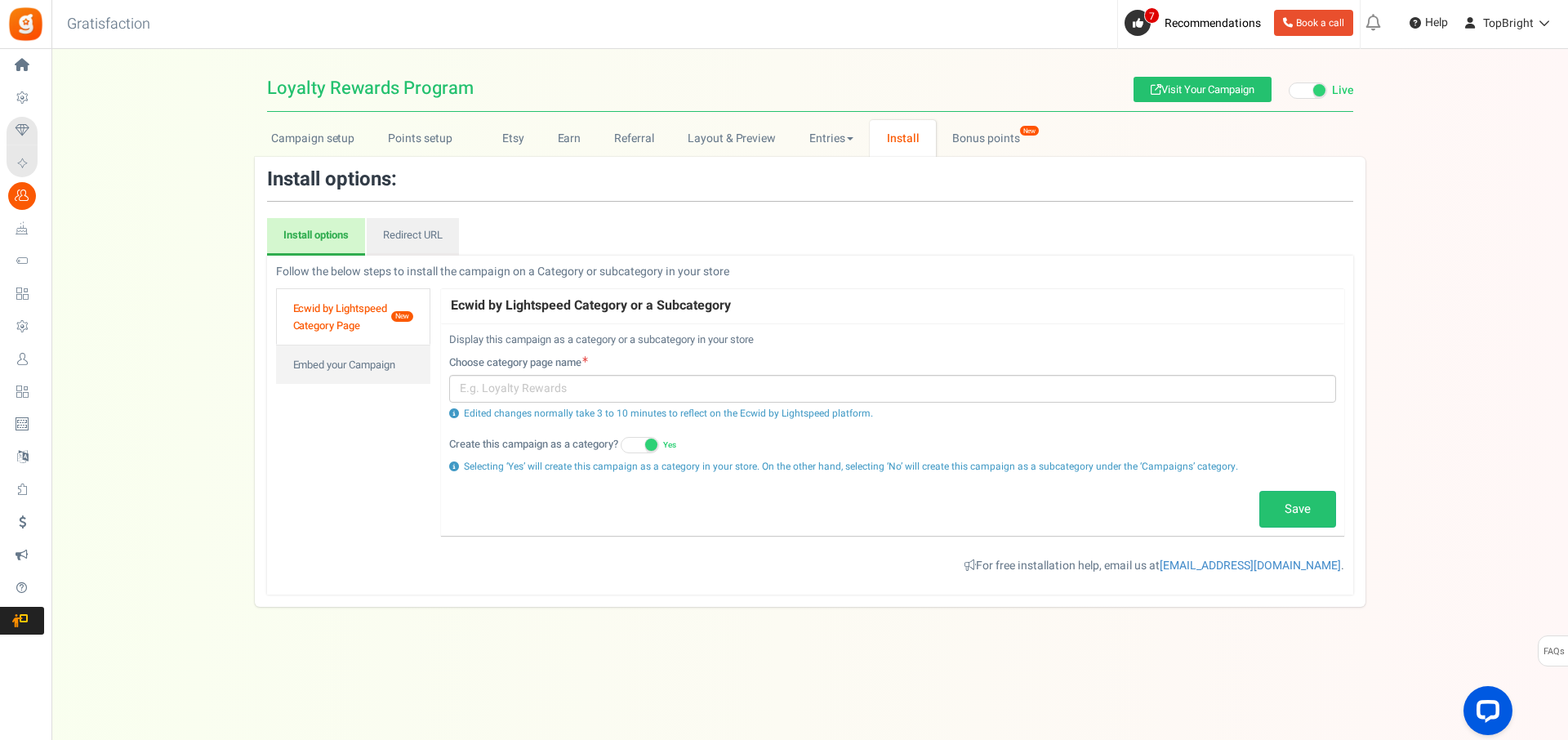
click at [375, 305] on link "Ecwid by Lightspeed Category Page New" at bounding box center [353, 316] width 155 height 56
click at [409, 239] on link "Redirect URL" at bounding box center [413, 237] width 93 height 37
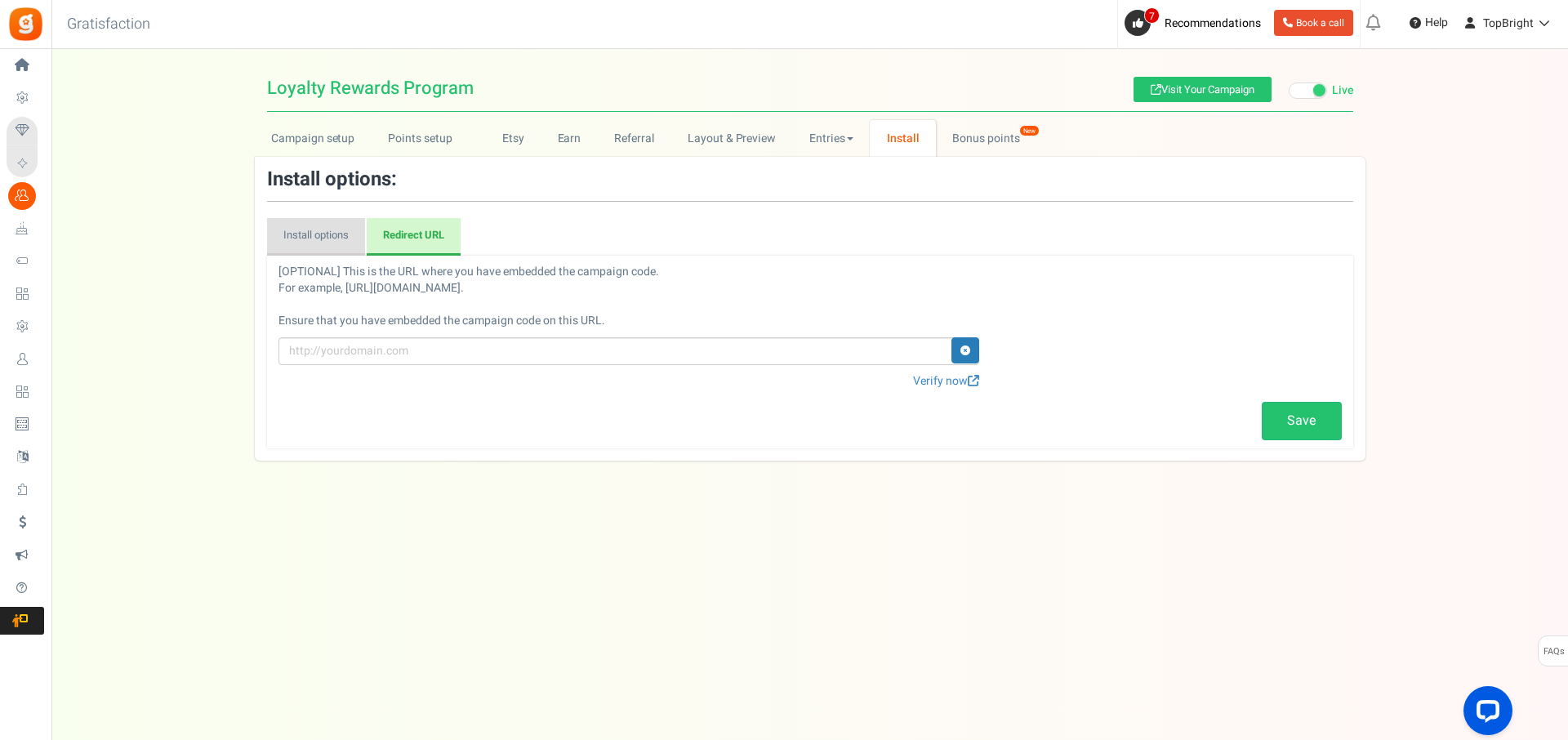
click at [298, 237] on link "Install options" at bounding box center [315, 237] width 98 height 37
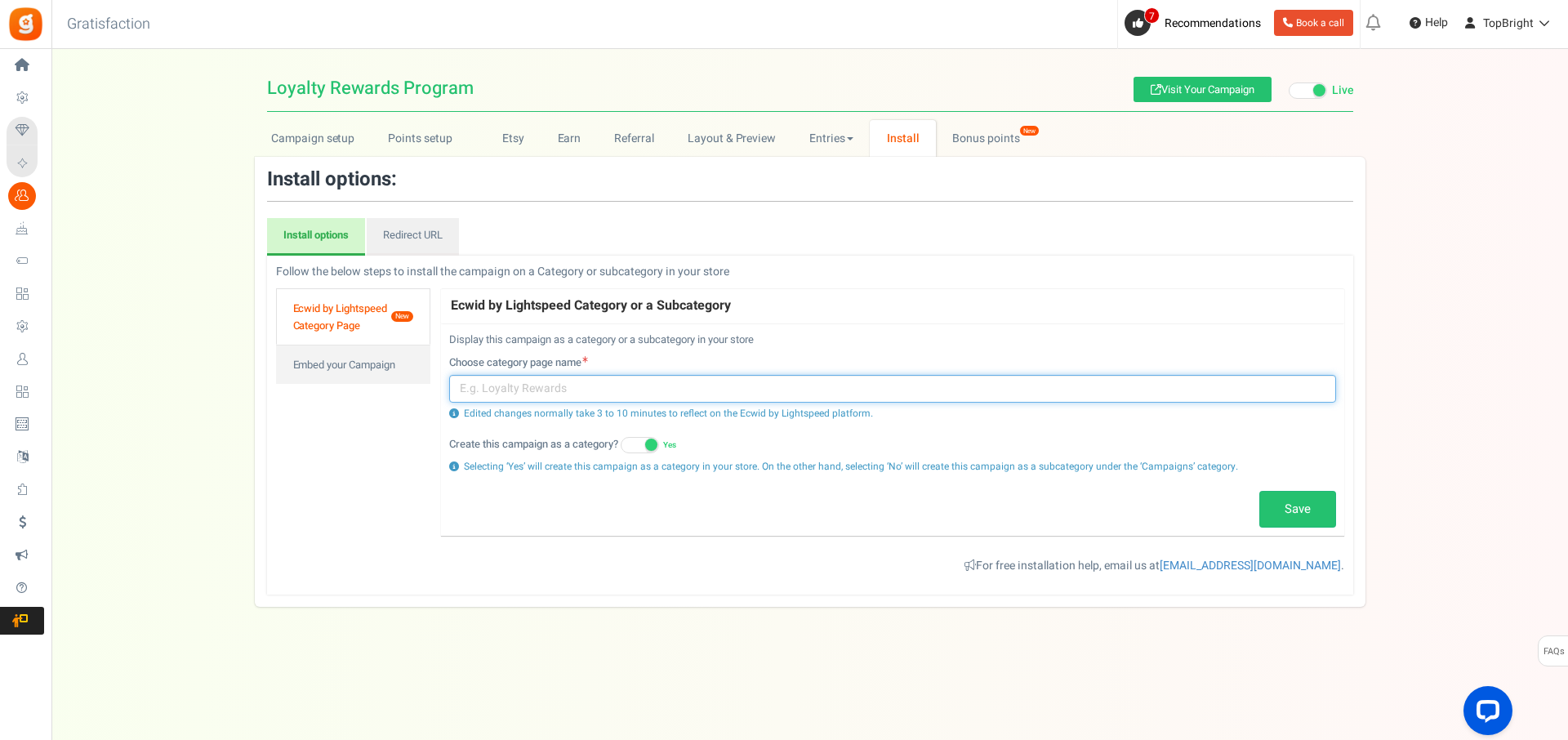
click at [510, 390] on input "text" at bounding box center [893, 388] width 887 height 28
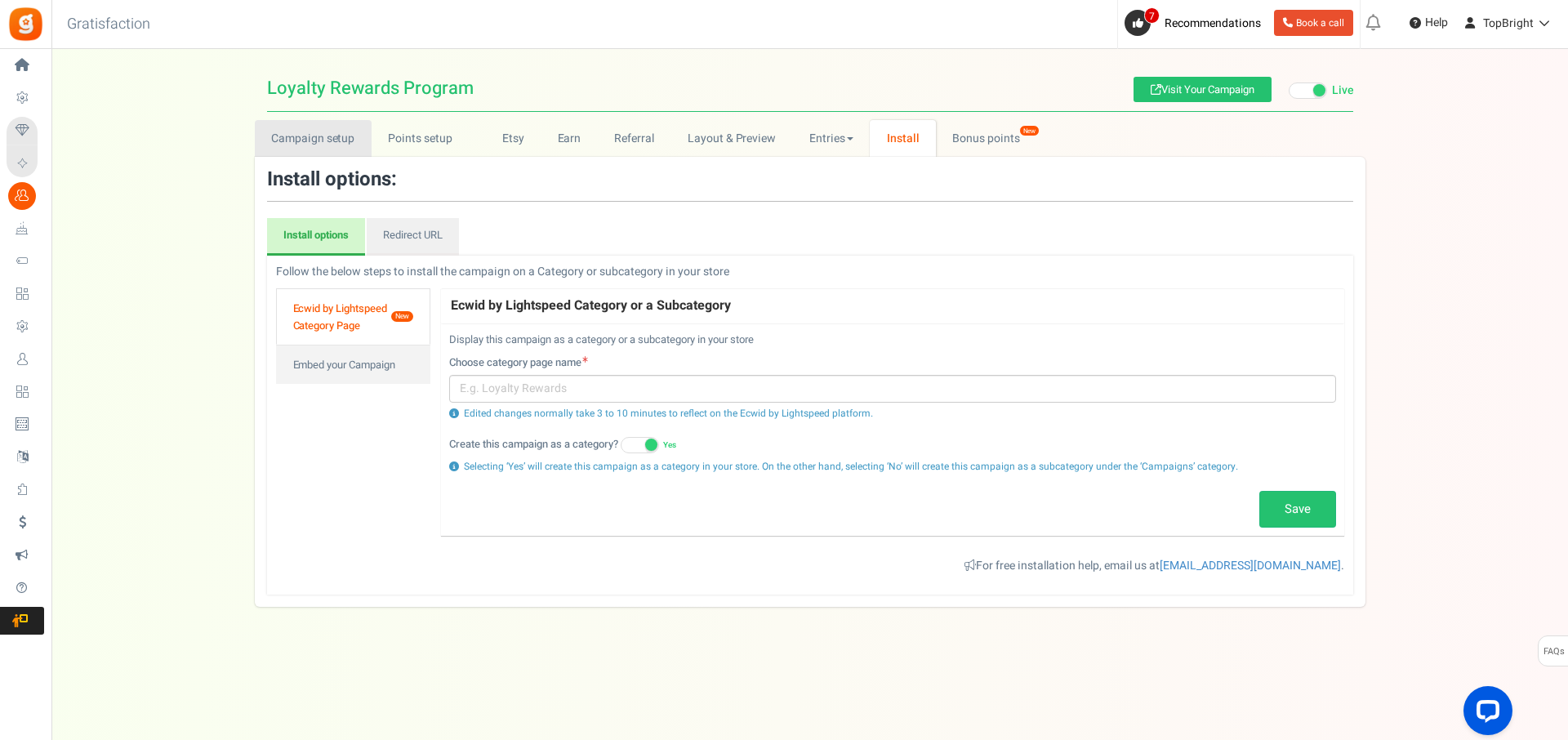
click at [341, 133] on link "Campaign setup" at bounding box center [313, 138] width 116 height 37
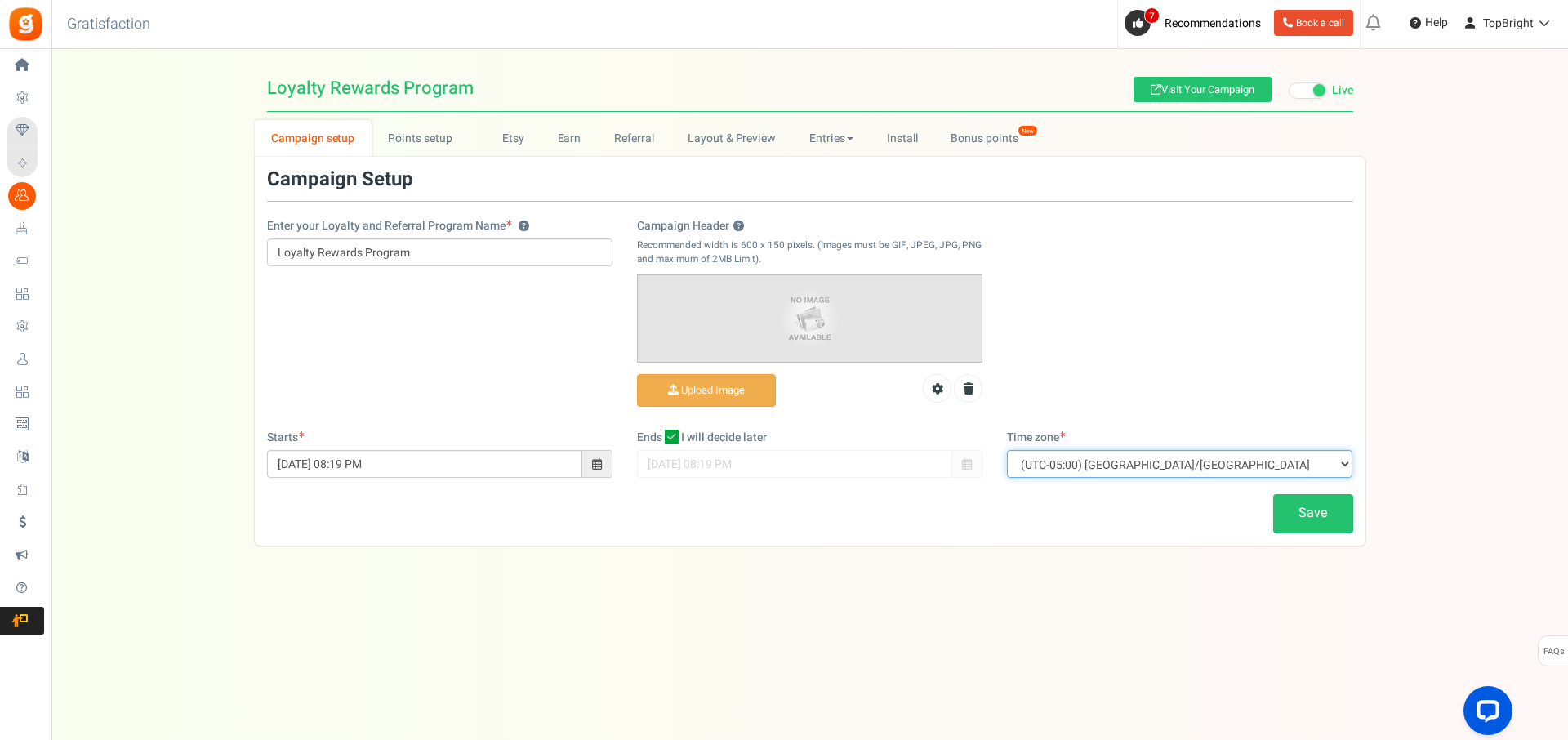
click at [1074, 466] on select "(UTC-11:00) Pacific/[GEOGRAPHIC_DATA] (UTC-11:00) [GEOGRAPHIC_DATA]/[GEOGRAPHIC…" at bounding box center [1179, 464] width 346 height 28
click at [723, 143] on link "Layout & Preview" at bounding box center [730, 138] width 121 height 37
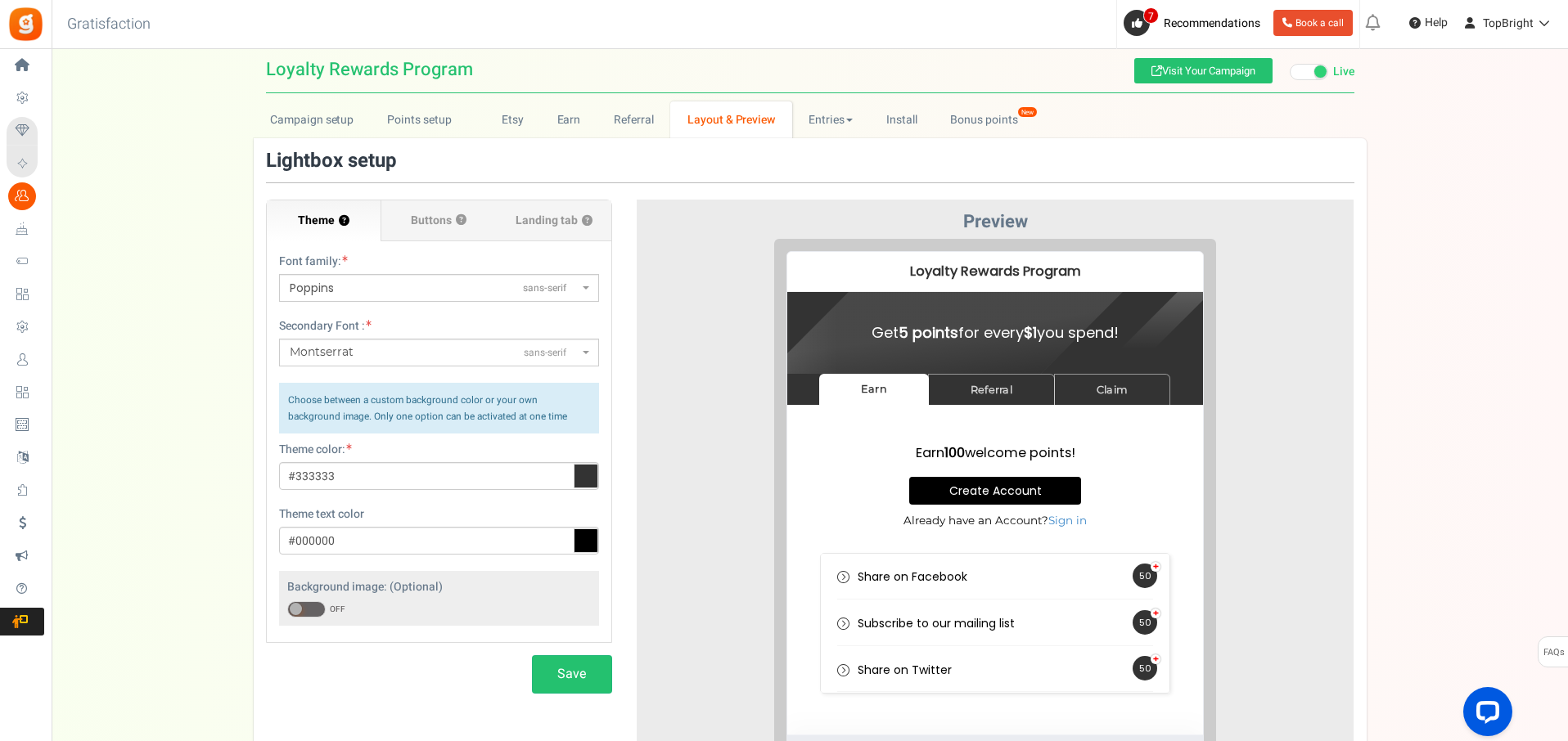
scroll to position [14, 0]
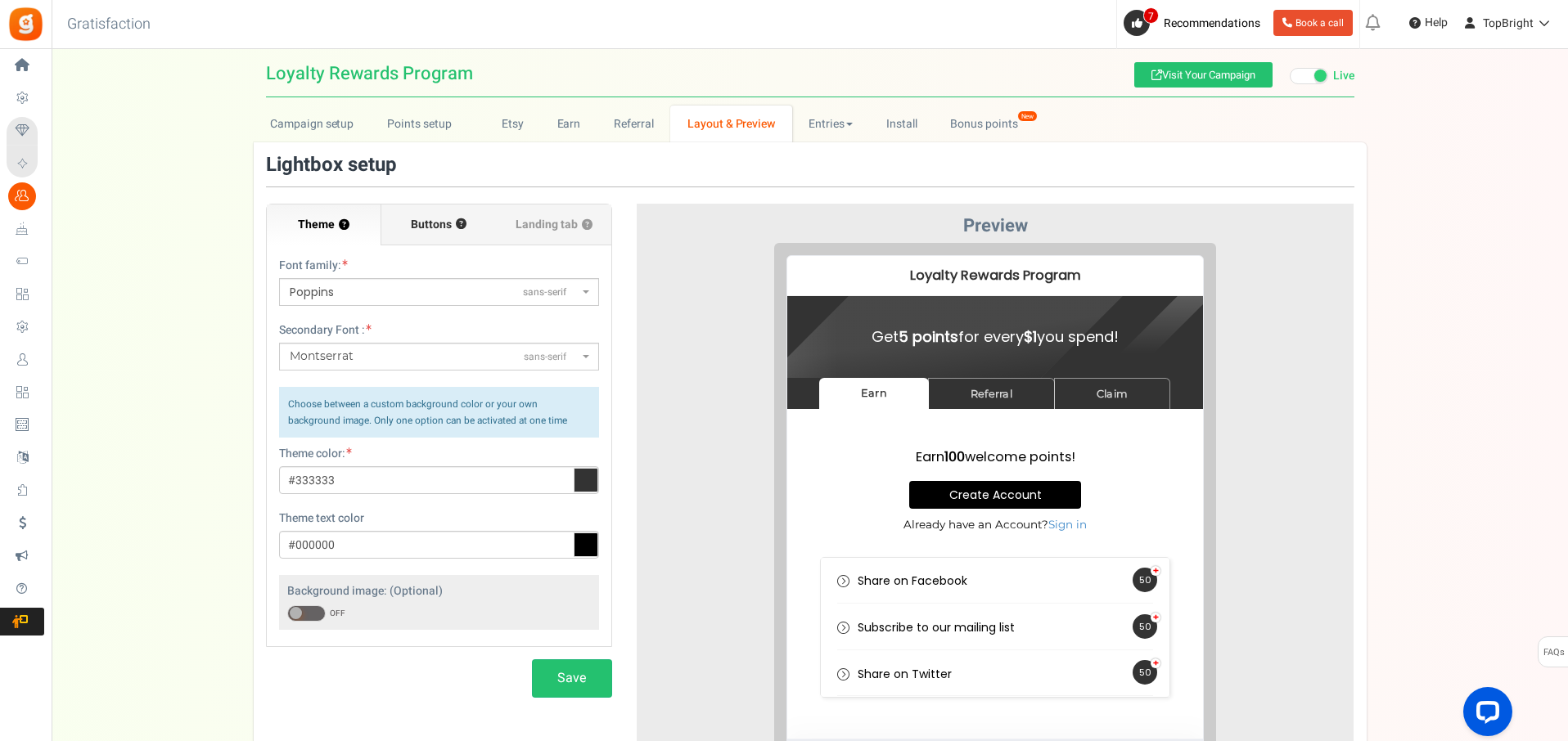
click at [437, 225] on span "Buttons" at bounding box center [432, 225] width 41 height 16
click at [0, 0] on input "Buttons ?" at bounding box center [0, 0] width 0 height 0
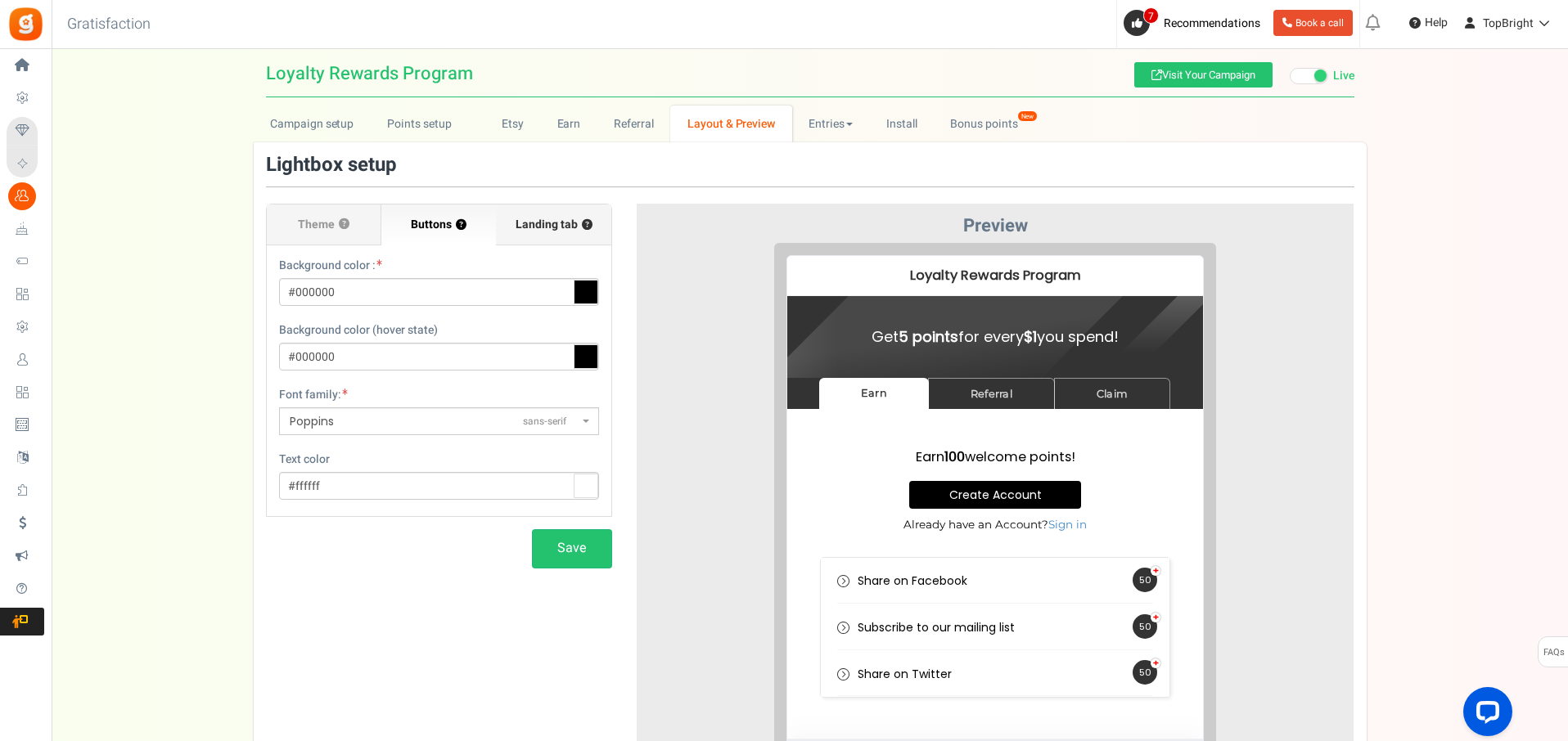
click at [530, 220] on span "Landing tab ?" at bounding box center [554, 225] width 77 height 16
click at [0, 0] on input "Landing tab ?" at bounding box center [0, 0] width 0 height 0
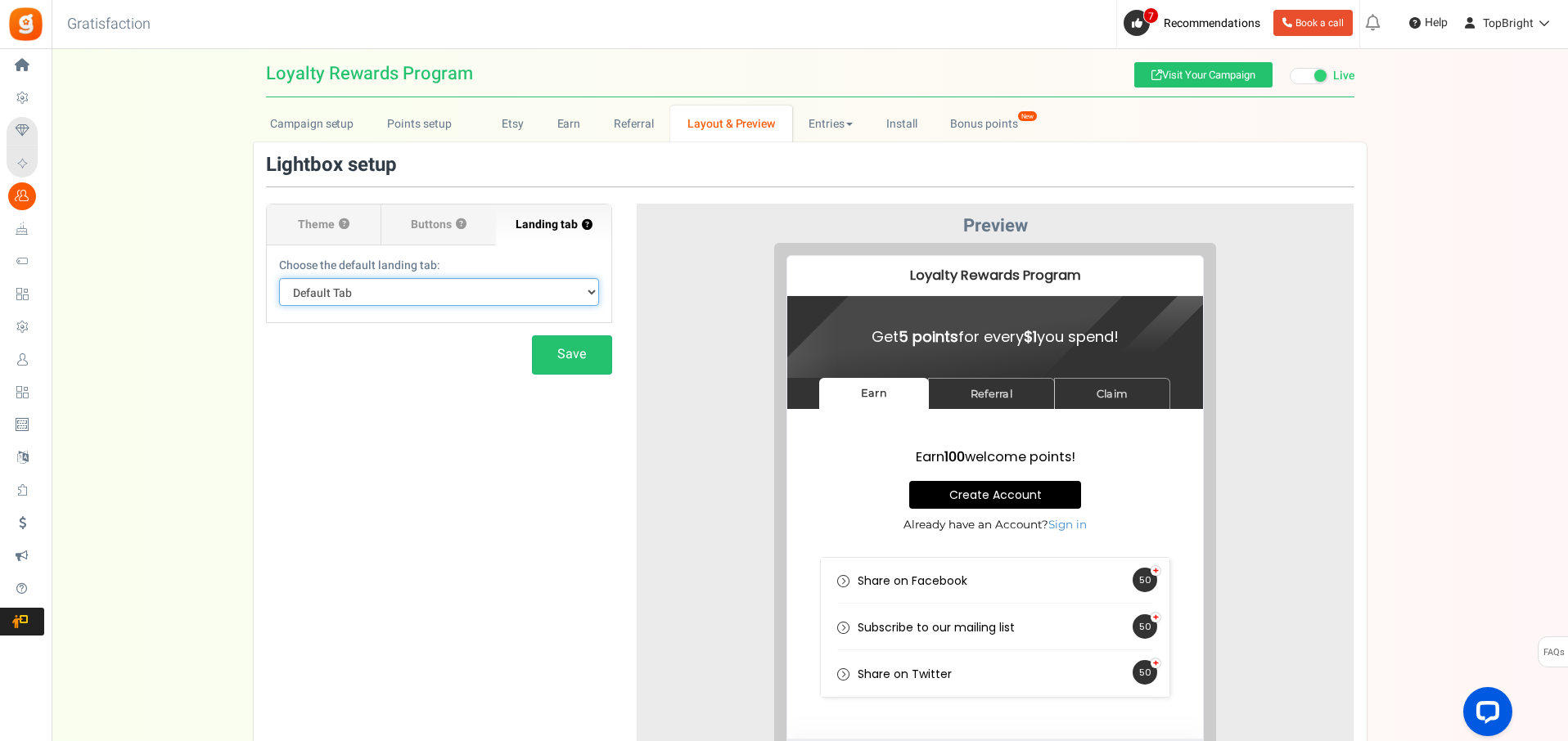
click at [513, 286] on select "Default Tab Earn Referral Claim" at bounding box center [439, 292] width 320 height 28
click at [434, 225] on span "Buttons" at bounding box center [432, 225] width 41 height 16
click at [0, 0] on input "Buttons ?" at bounding box center [0, 0] width 0 height 0
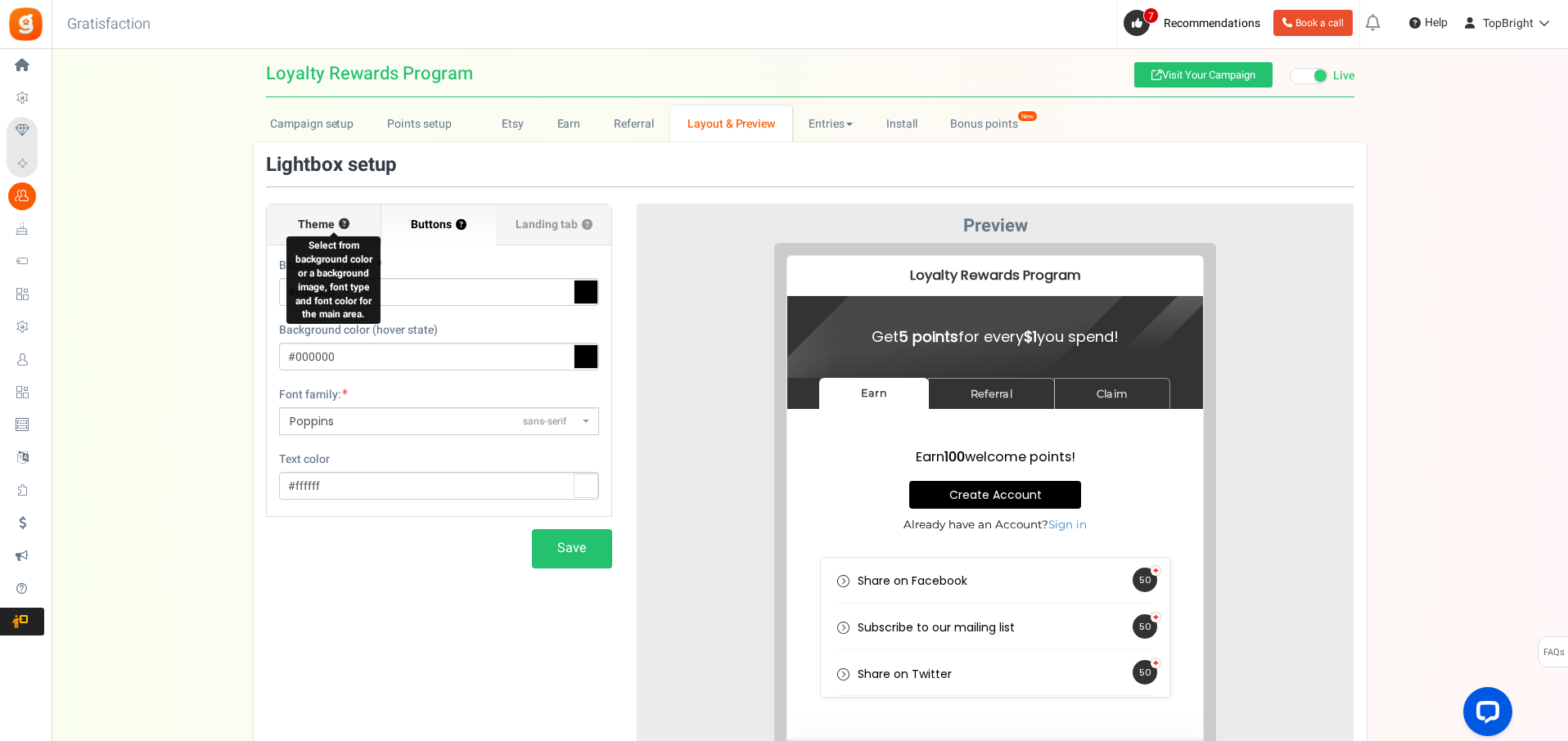
click at [339, 225] on button "?" at bounding box center [344, 225] width 10 height 10
click at [318, 221] on span "Theme" at bounding box center [316, 225] width 37 height 16
click at [0, 0] on input "Theme ?" at bounding box center [0, 0] width 0 height 0
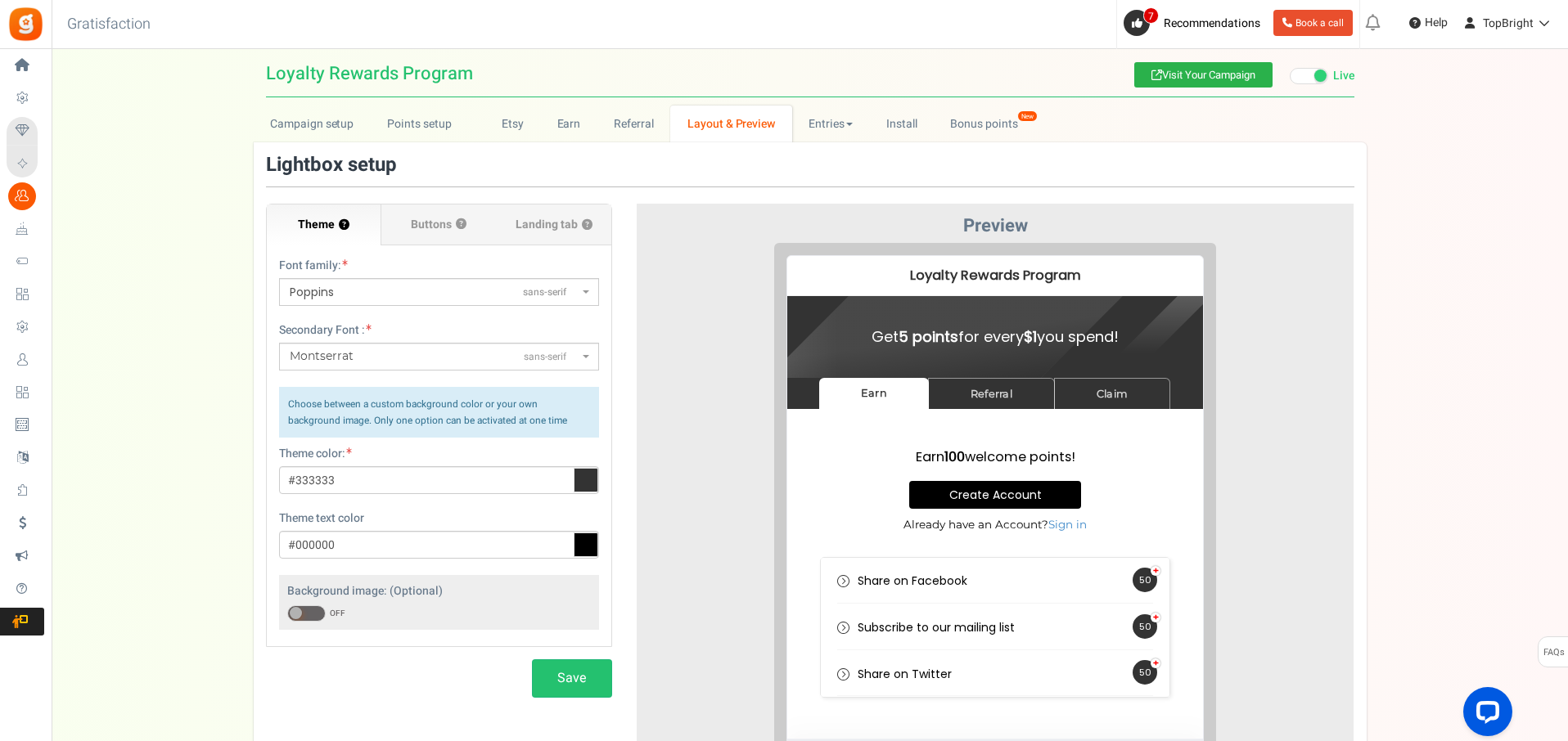
click at [1170, 74] on link "Visit Your Campaign" at bounding box center [1203, 75] width 138 height 26
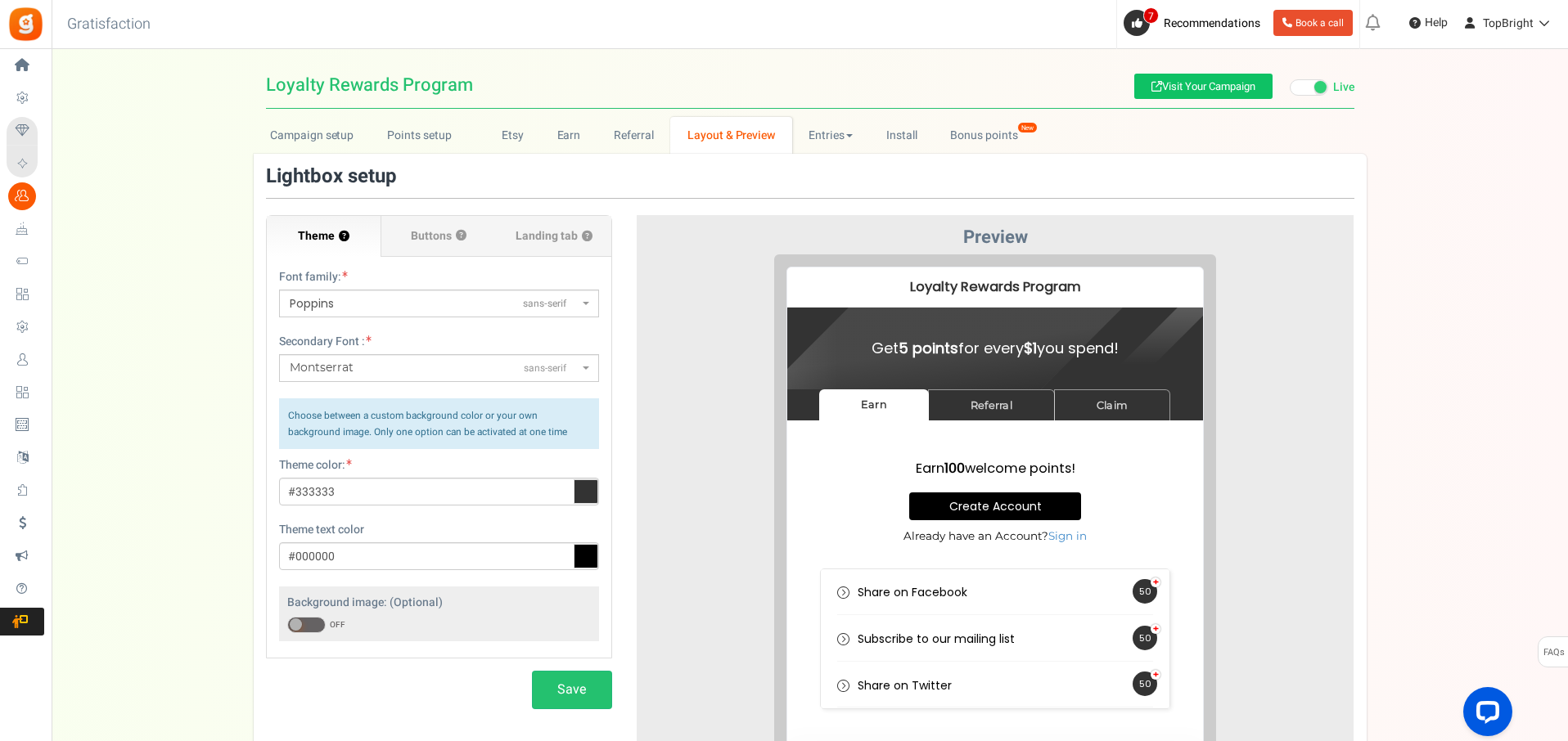
scroll to position [0, 0]
